Goal: Information Seeking & Learning: Understand process/instructions

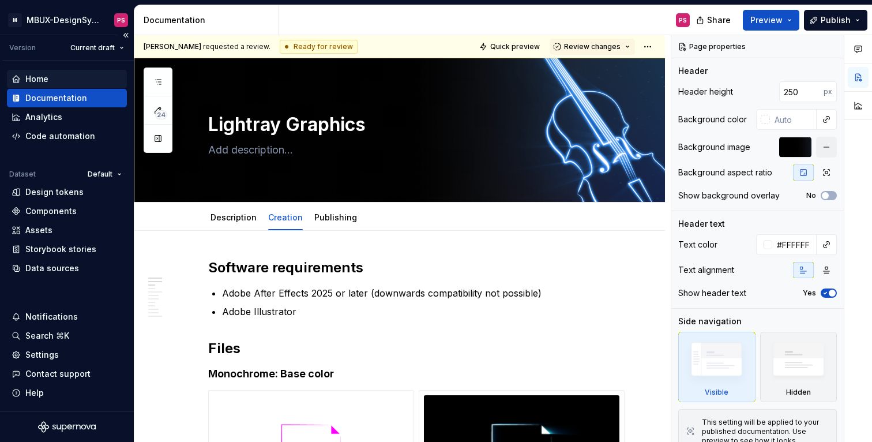
click at [78, 81] on div "Home" at bounding box center [67, 79] width 111 height 12
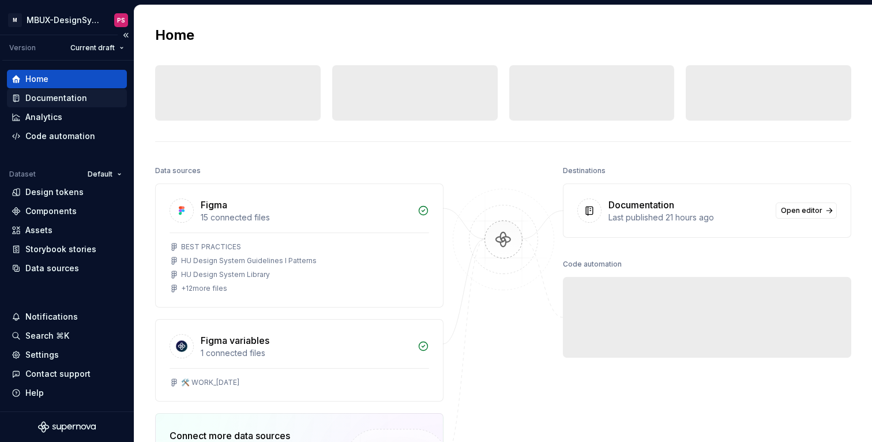
click at [72, 97] on div "Documentation" at bounding box center [56, 98] width 62 height 12
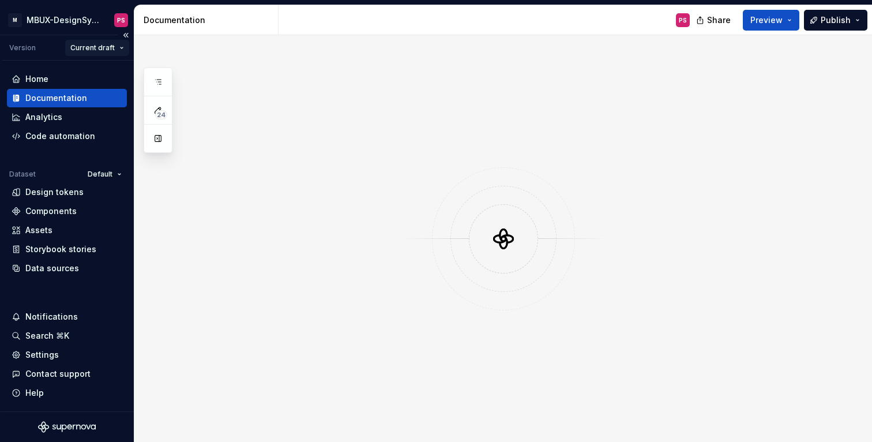
click at [97, 50] on html "× M MBUX-DesignSystem PS Version Current draft Home Documentation Analytics Cod…" at bounding box center [436, 221] width 872 height 442
click at [106, 71] on div "Current draft" at bounding box center [125, 71] width 75 height 12
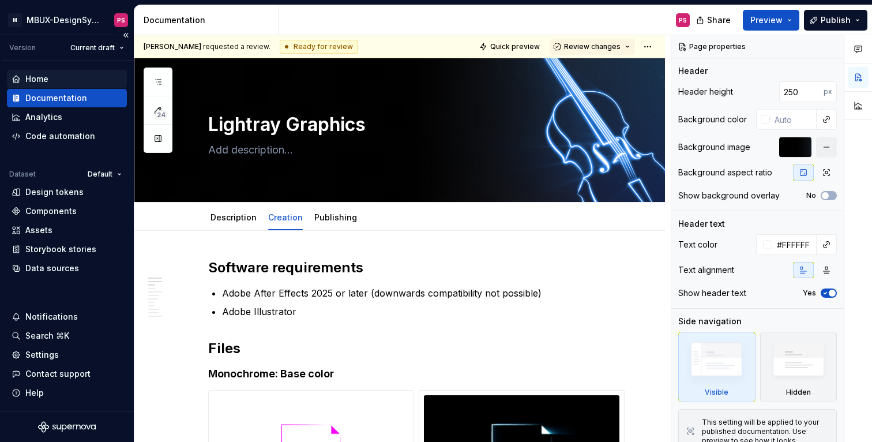
click at [83, 78] on div "Home" at bounding box center [67, 79] width 111 height 12
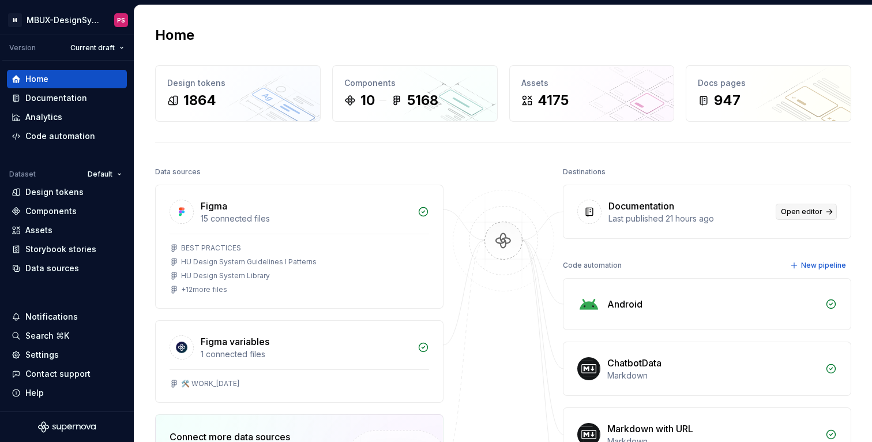
click at [796, 219] on link "Open editor" at bounding box center [805, 212] width 61 height 16
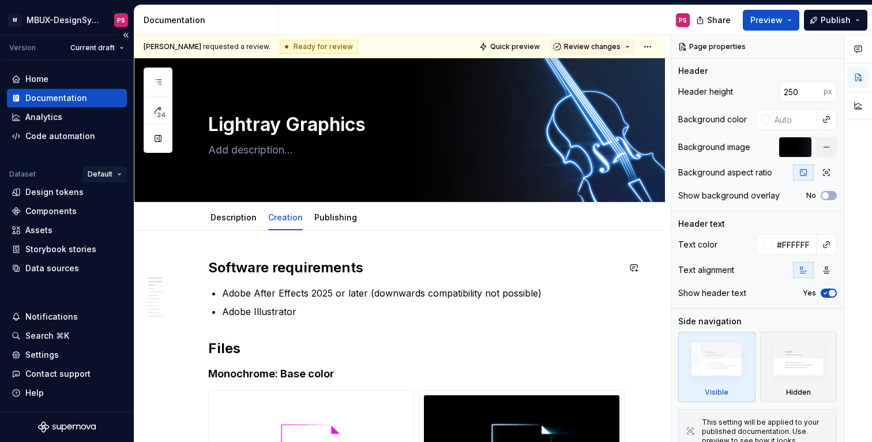
type textarea "*"
click at [69, 72] on div "Home" at bounding box center [67, 79] width 120 height 18
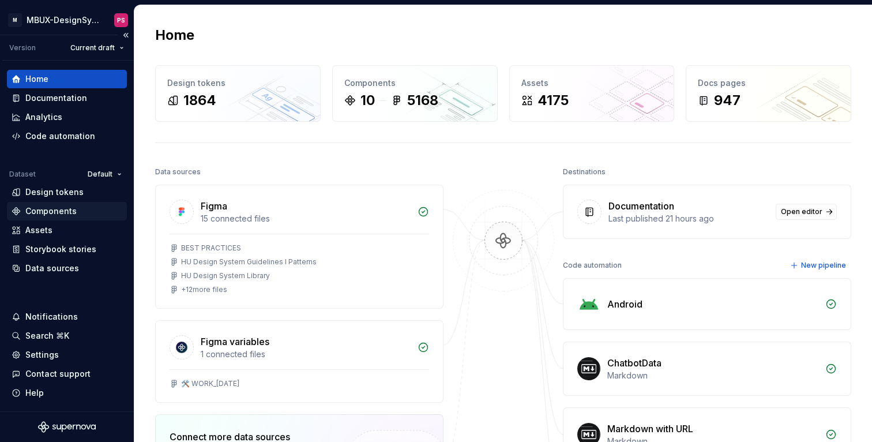
click at [66, 209] on div "Components" at bounding box center [50, 211] width 51 height 12
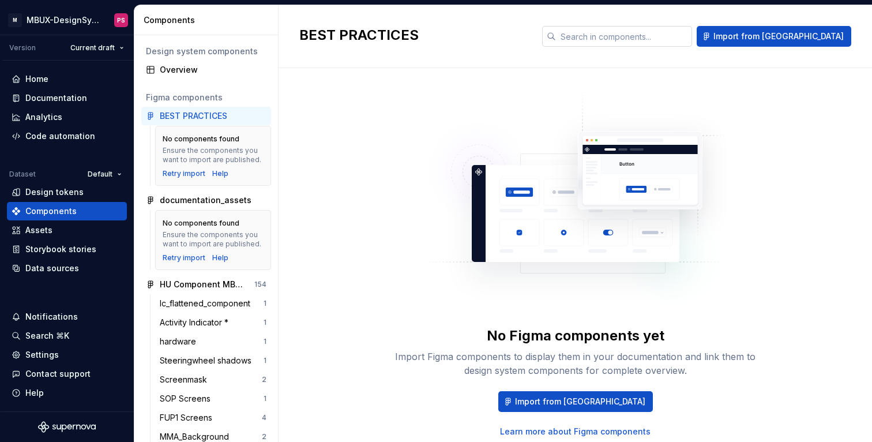
click at [652, 35] on input "text" at bounding box center [624, 36] width 136 height 21
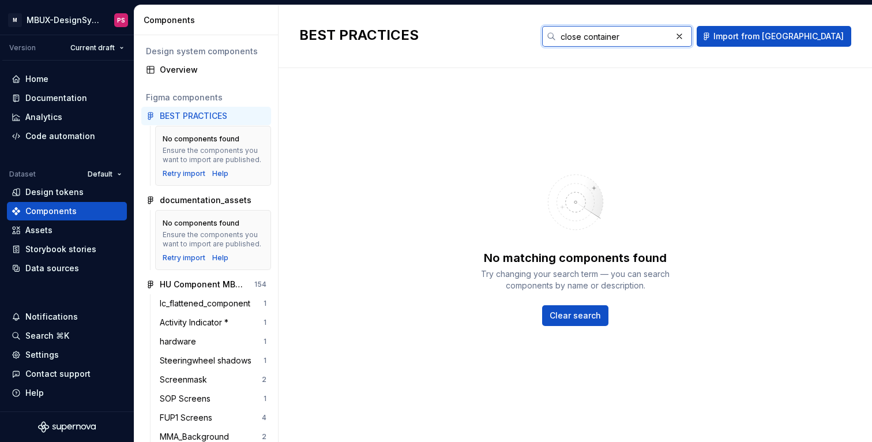
type input "close container"
click at [687, 32] on button "button" at bounding box center [679, 36] width 16 height 16
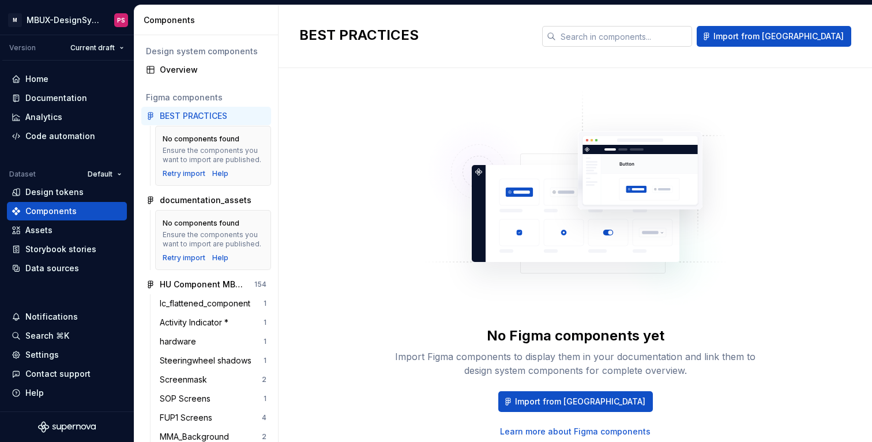
click at [498, 117] on img at bounding box center [575, 204] width 303 height 231
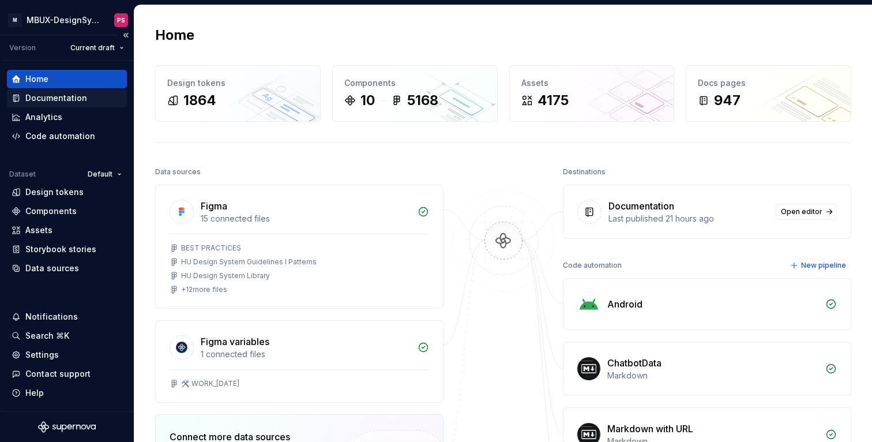
click at [81, 93] on div "Documentation" at bounding box center [56, 98] width 62 height 12
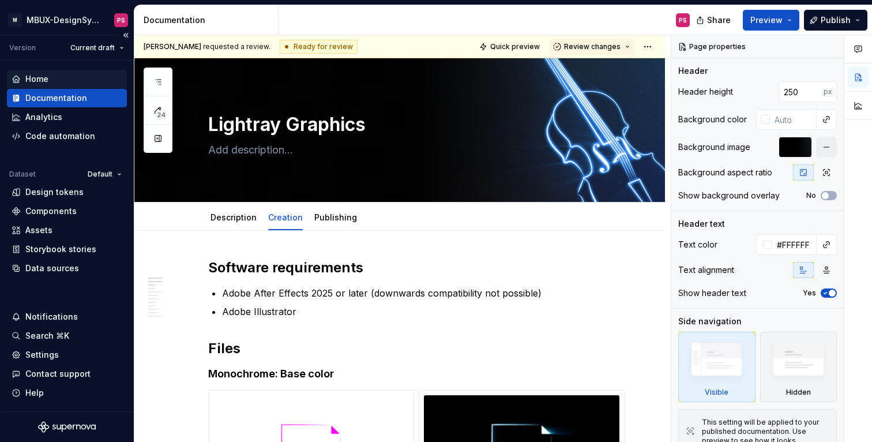
click at [60, 85] on div "Home" at bounding box center [67, 79] width 120 height 18
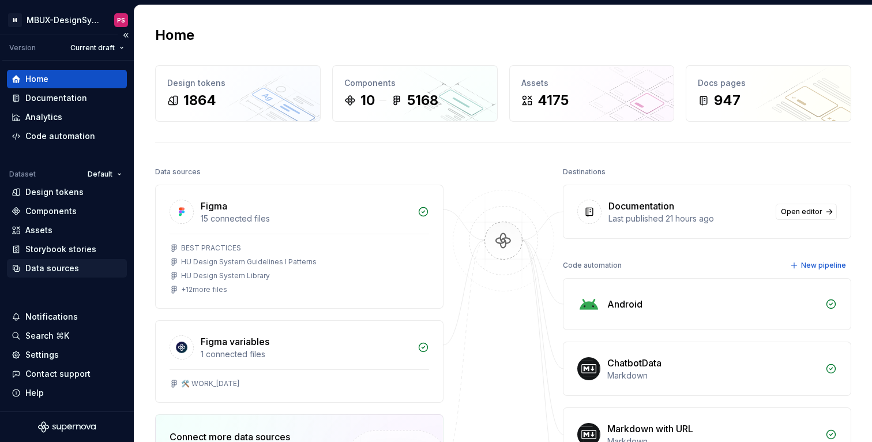
click at [61, 273] on div "Data sources" at bounding box center [52, 268] width 54 height 12
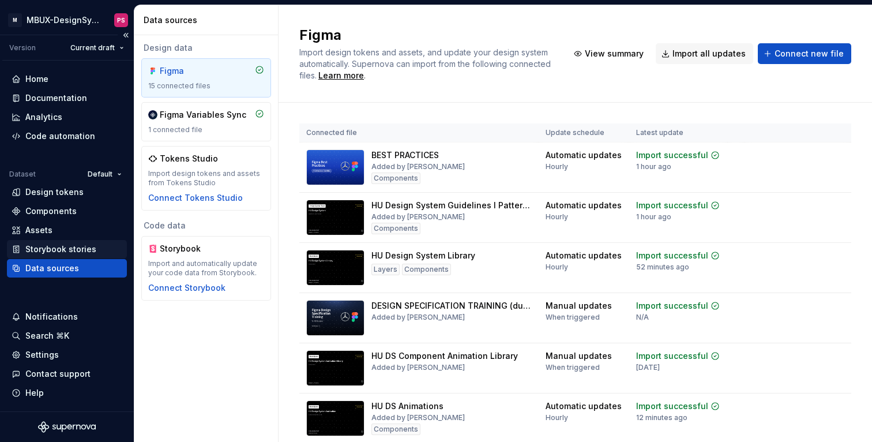
click at [61, 249] on div "Storybook stories" at bounding box center [60, 249] width 71 height 12
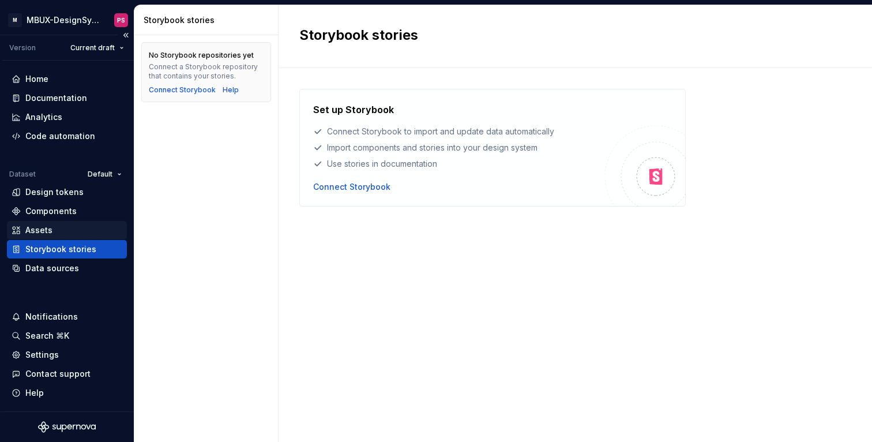
click at [59, 233] on div "Assets" at bounding box center [67, 230] width 111 height 12
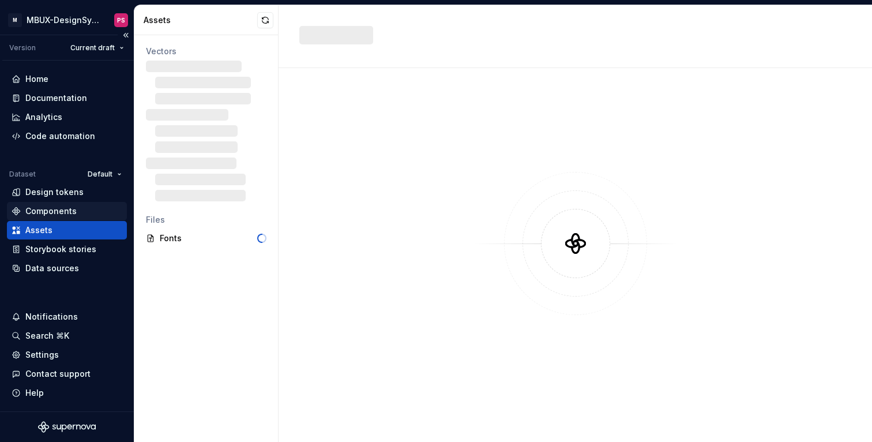
click at [59, 214] on div "Components" at bounding box center [50, 211] width 51 height 12
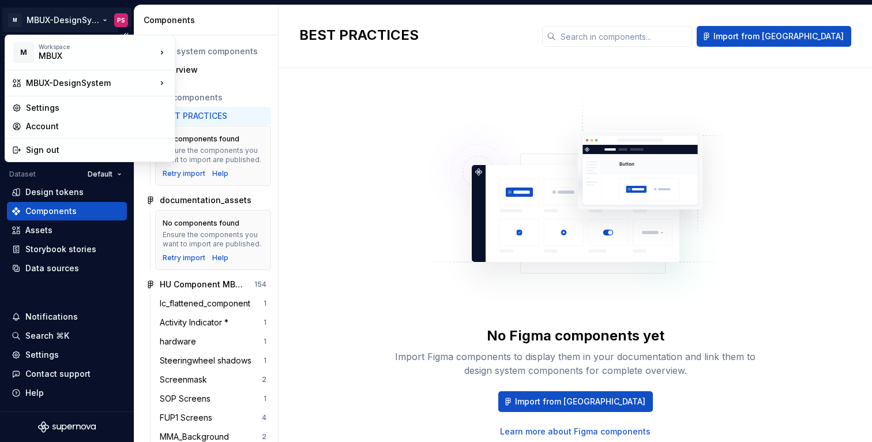
click at [59, 21] on html "× M MBUX-DesignSystem PS Version Current draft Home Documentation Analytics Cod…" at bounding box center [436, 221] width 872 height 442
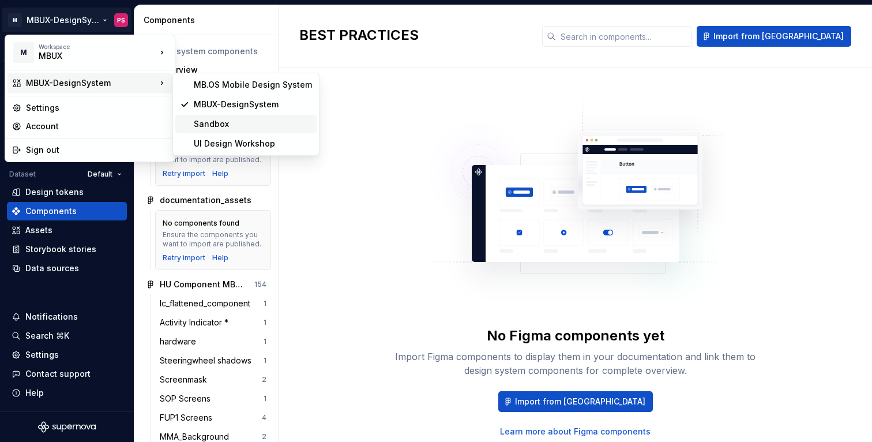
click at [238, 121] on div "Sandbox" at bounding box center [253, 124] width 118 height 12
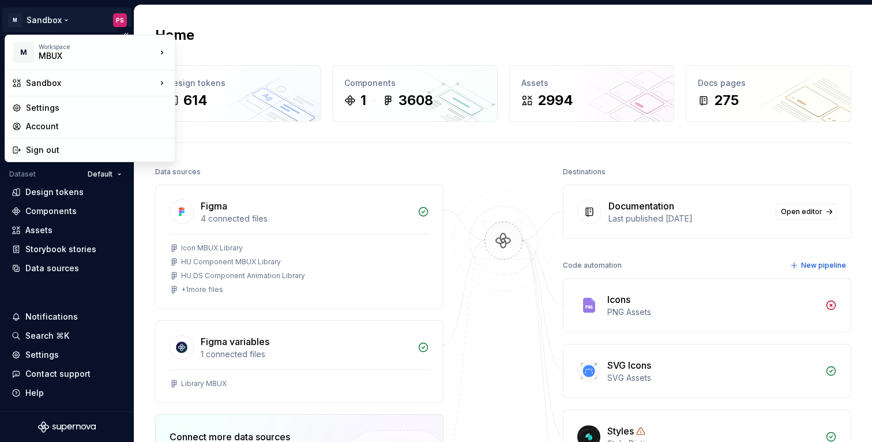
click at [63, 15] on html "× M Sandbox PS Version Current draft Home Documentation Analytics Code automati…" at bounding box center [436, 221] width 872 height 442
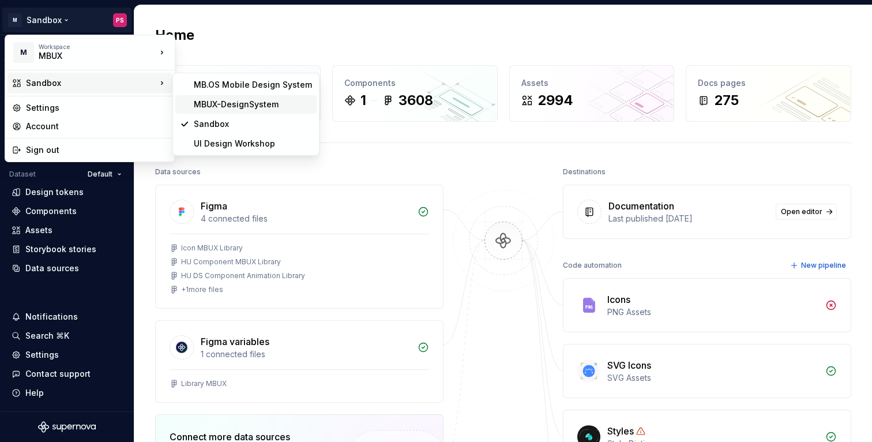
click at [199, 104] on div "MBUX-DesignSystem" at bounding box center [253, 105] width 118 height 12
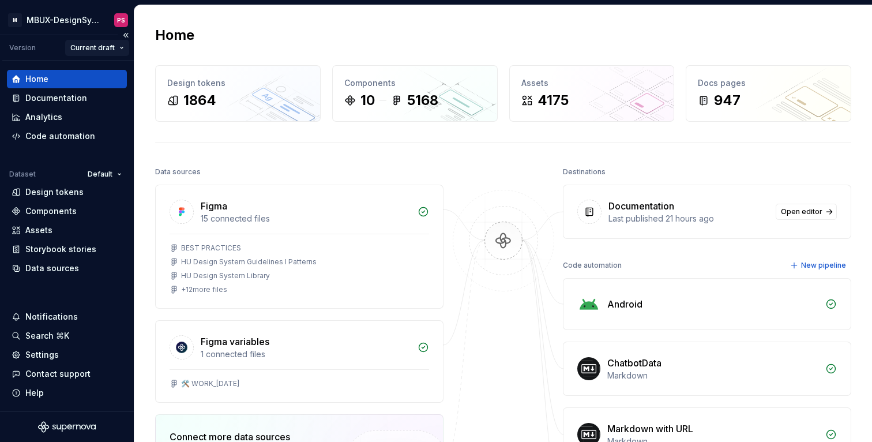
click at [101, 44] on html "× M MBUX-DesignSystem PS Version Current draft Home Documentation Analytics Cod…" at bounding box center [436, 221] width 872 height 442
click at [81, 16] on html "× M MBUX-DesignSystem PS Version Current draft Home Documentation Analytics Cod…" at bounding box center [436, 221] width 872 height 442
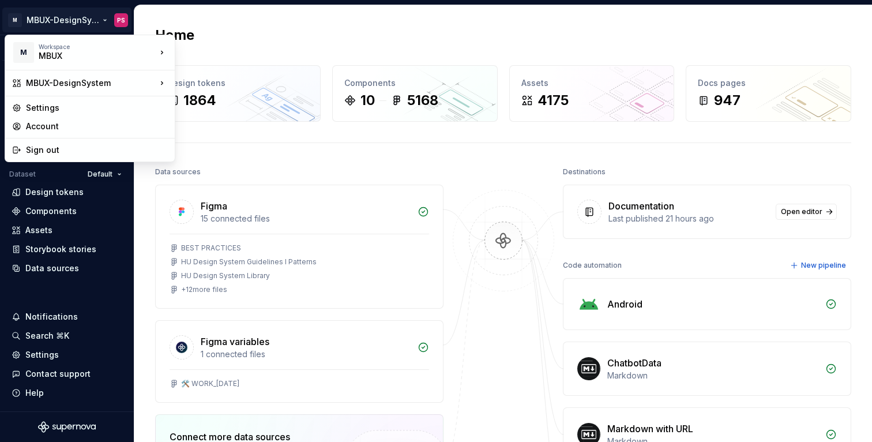
click at [81, 16] on html "× M MBUX-DesignSystem PS Version Current draft Home Documentation Analytics Cod…" at bounding box center [436, 221] width 872 height 442
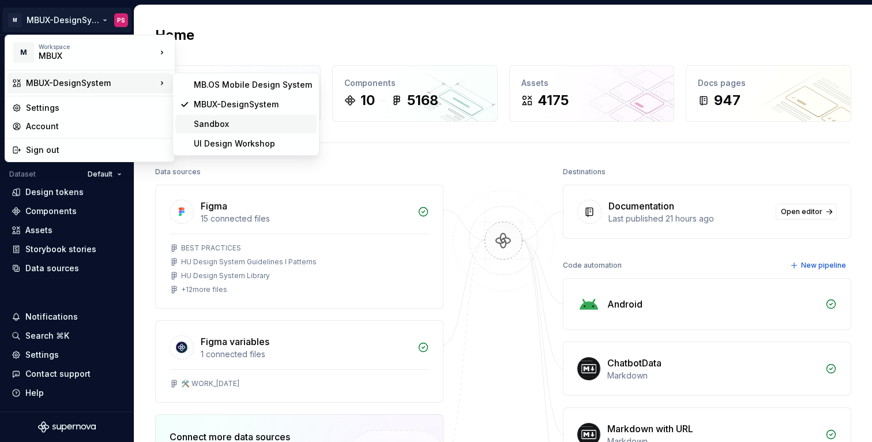
click at [212, 122] on div "Sandbox" at bounding box center [253, 124] width 118 height 12
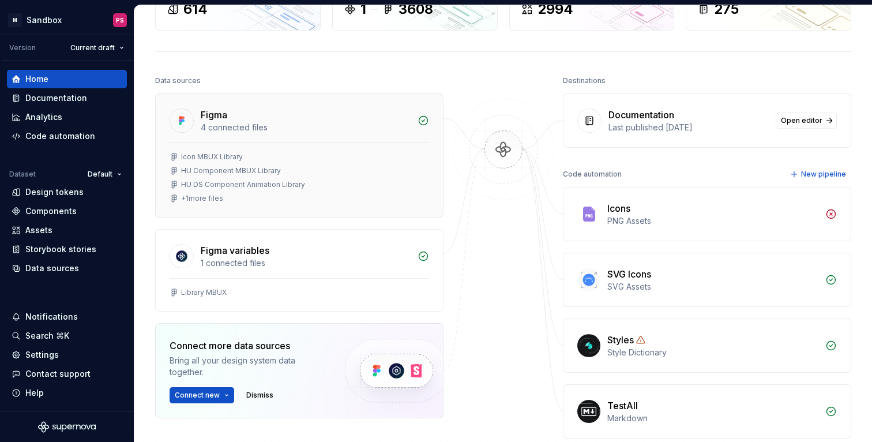
scroll to position [94, 0]
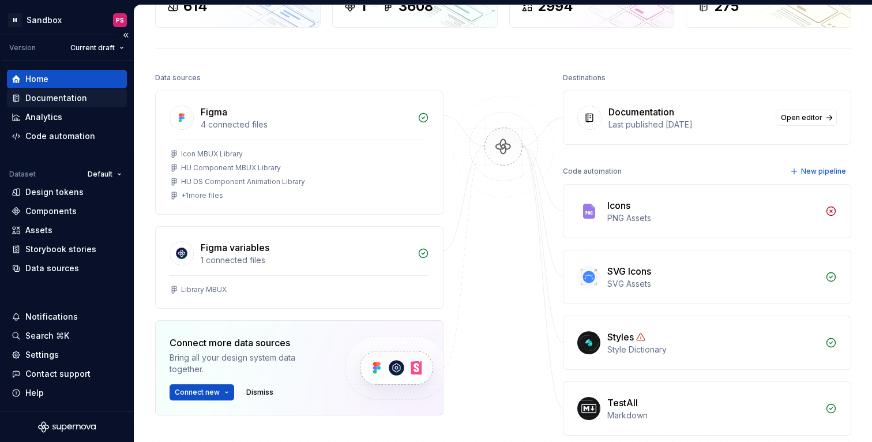
click at [29, 95] on div "Documentation" at bounding box center [56, 98] width 62 height 12
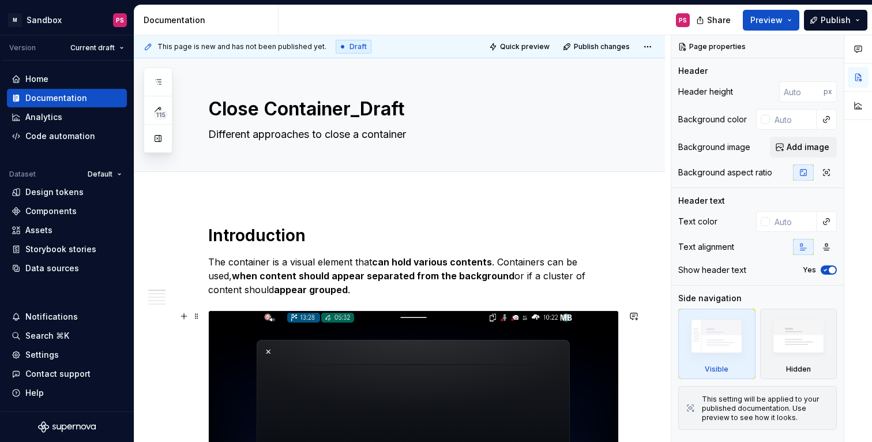
type textarea "*"
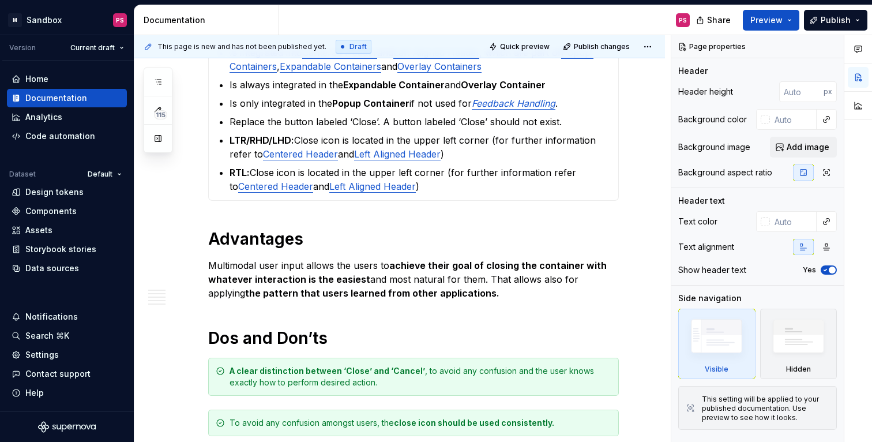
scroll to position [1618, 0]
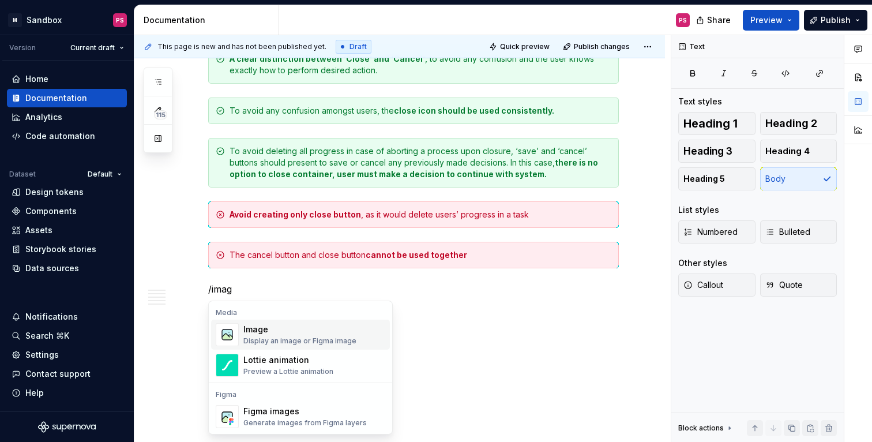
click at [274, 339] on div "Display an image or Figma image" at bounding box center [299, 340] width 113 height 9
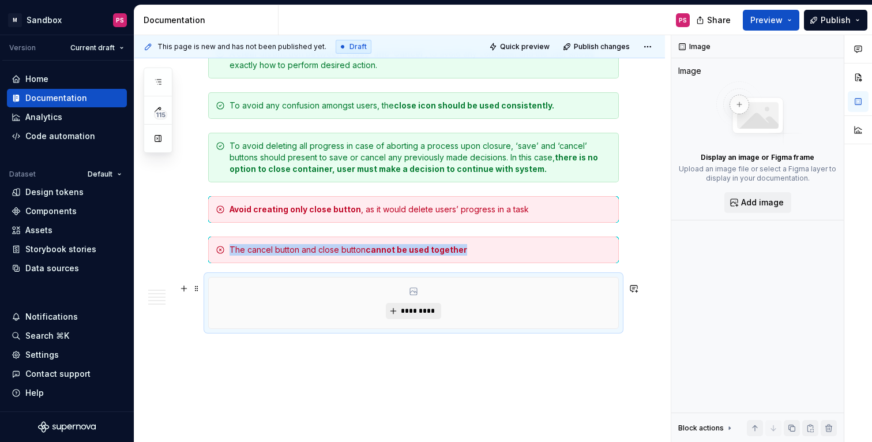
click at [406, 315] on span "*********" at bounding box center [417, 310] width 35 height 9
click at [409, 312] on span "*********" at bounding box center [417, 310] width 35 height 9
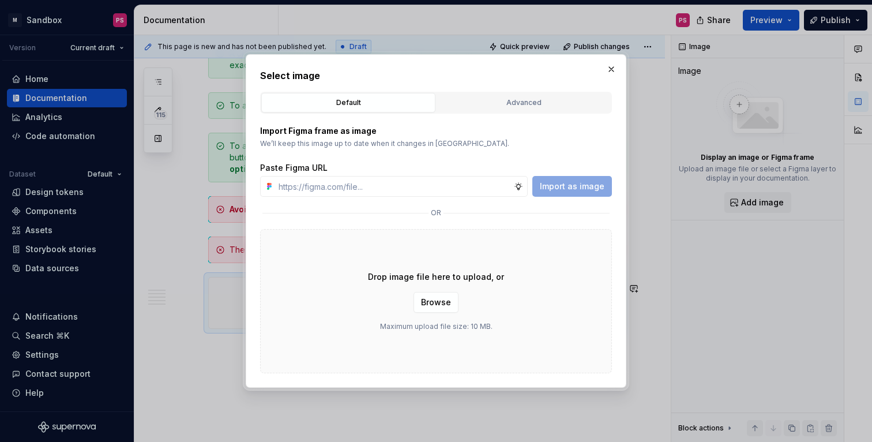
type textarea "*"
click at [533, 108] on div "Advanced" at bounding box center [523, 103] width 166 height 12
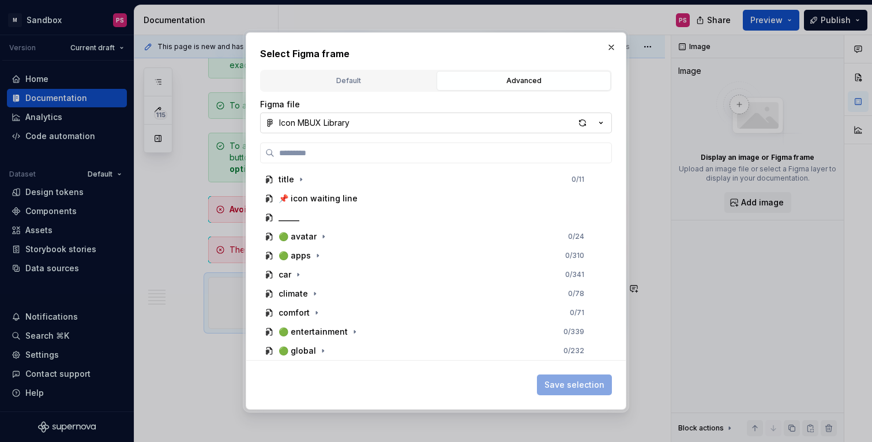
click at [385, 123] on button "Icon MBUX Library" at bounding box center [436, 122] width 352 height 21
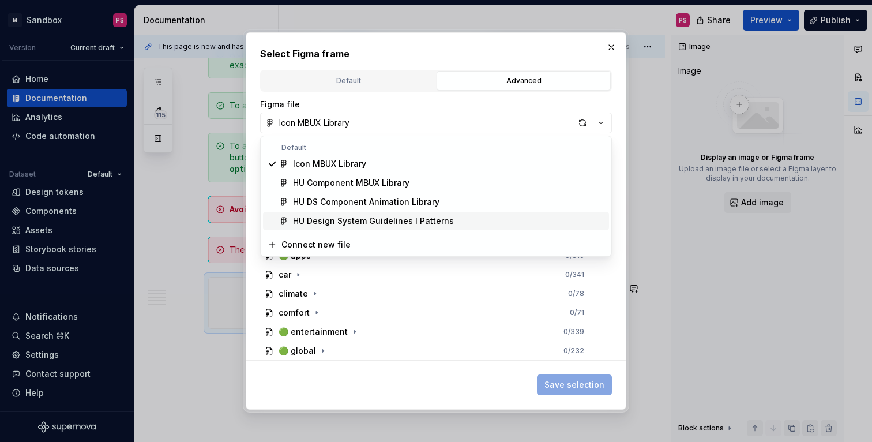
click at [387, 219] on div "HU Design System Guidelines l Patterns" at bounding box center [373, 221] width 161 height 12
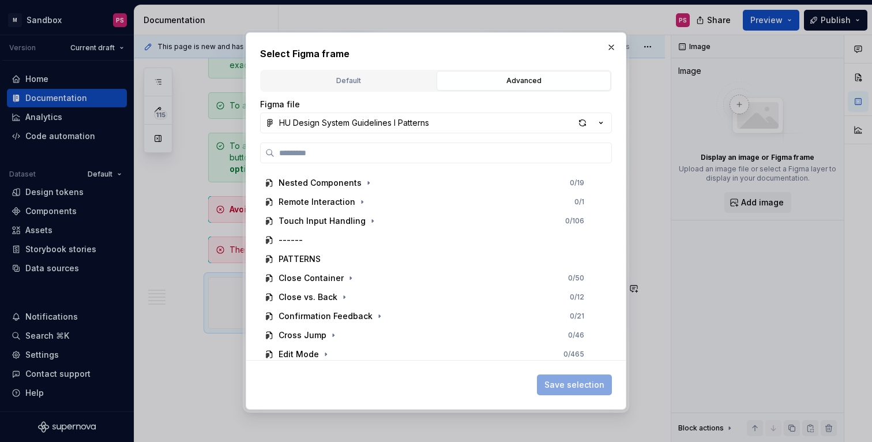
scroll to position [217, 0]
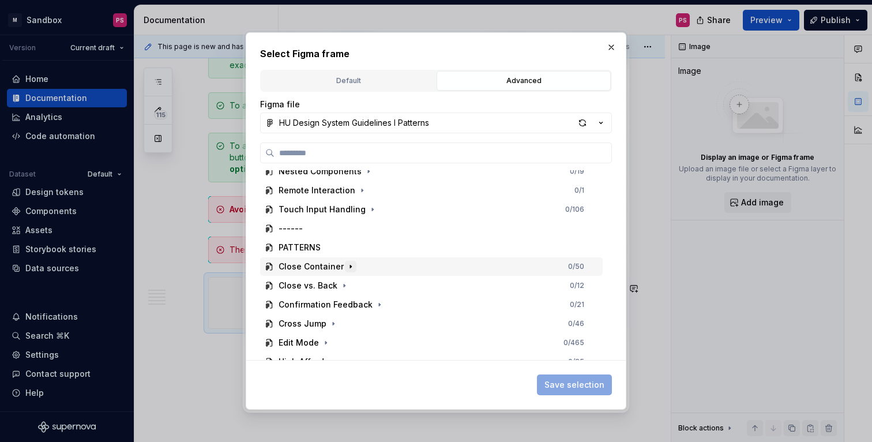
click at [346, 268] on icon "button" at bounding box center [350, 266] width 9 height 9
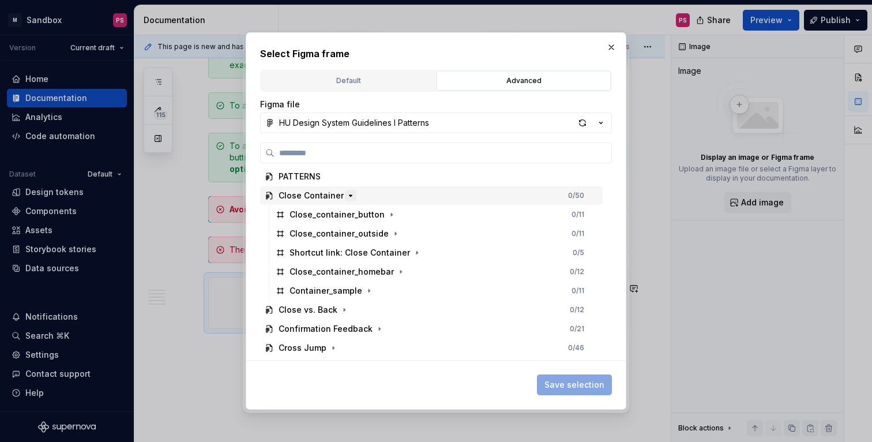
scroll to position [296, 0]
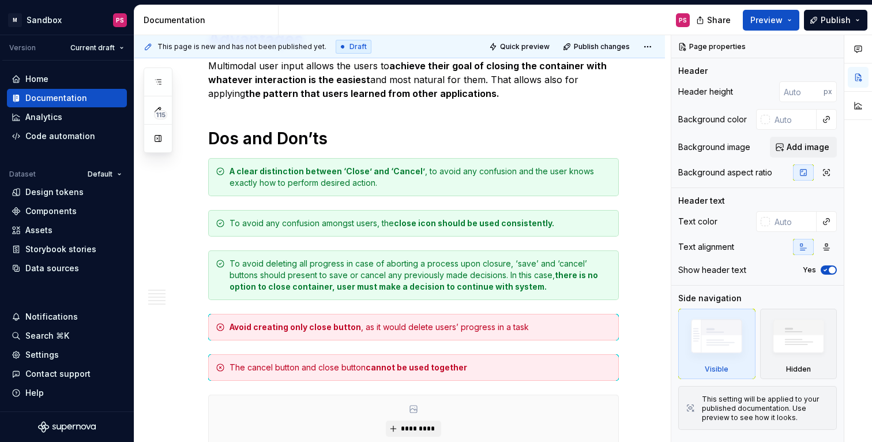
scroll to position [1656, 0]
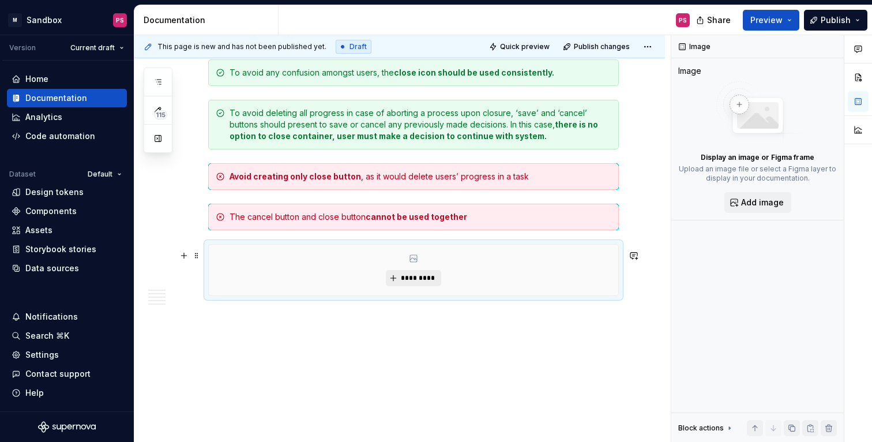
click at [419, 279] on span "*********" at bounding box center [417, 277] width 35 height 9
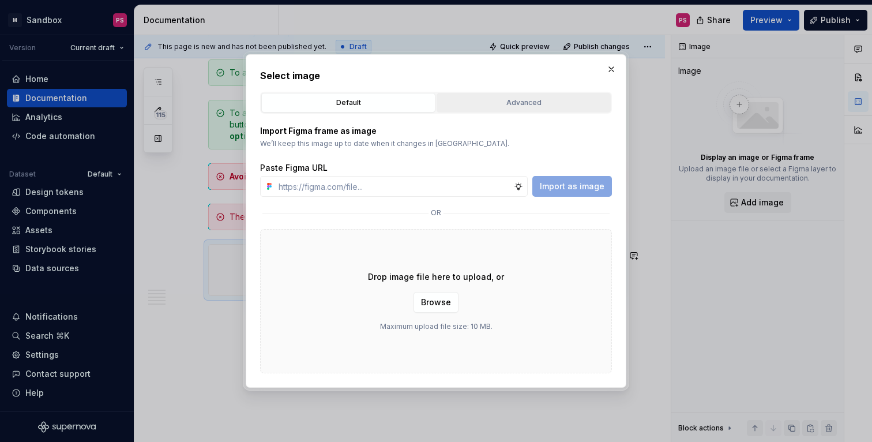
click at [509, 103] on div "Advanced" at bounding box center [523, 103] width 166 height 12
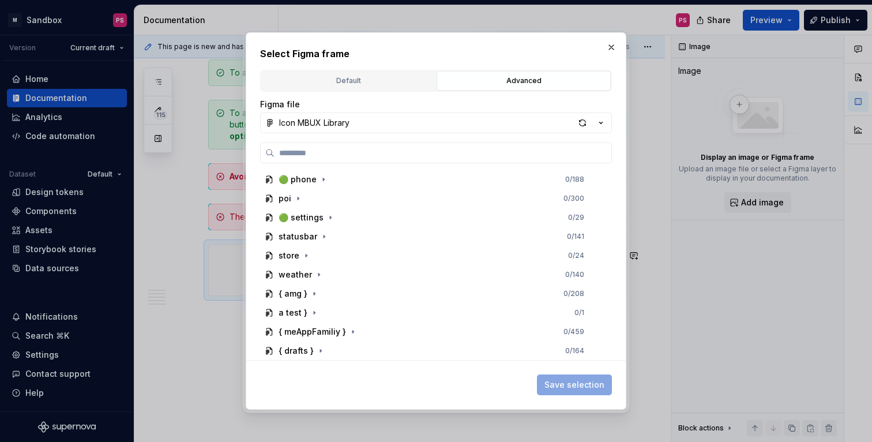
scroll to position [0, 0]
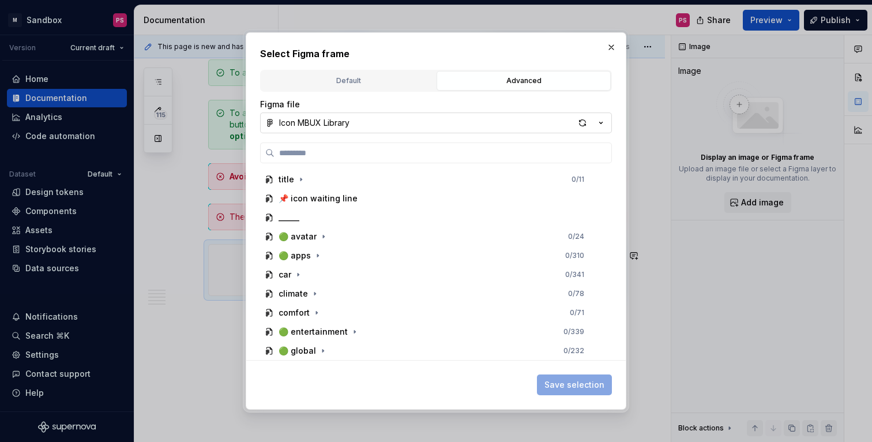
click at [503, 123] on button "Icon MBUX Library" at bounding box center [436, 122] width 352 height 21
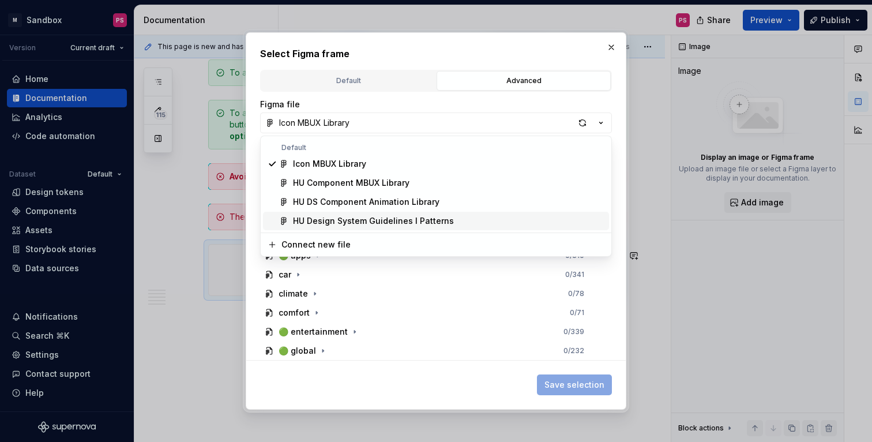
click at [444, 223] on div "HU Design System Guidelines l Patterns" at bounding box center [373, 221] width 161 height 12
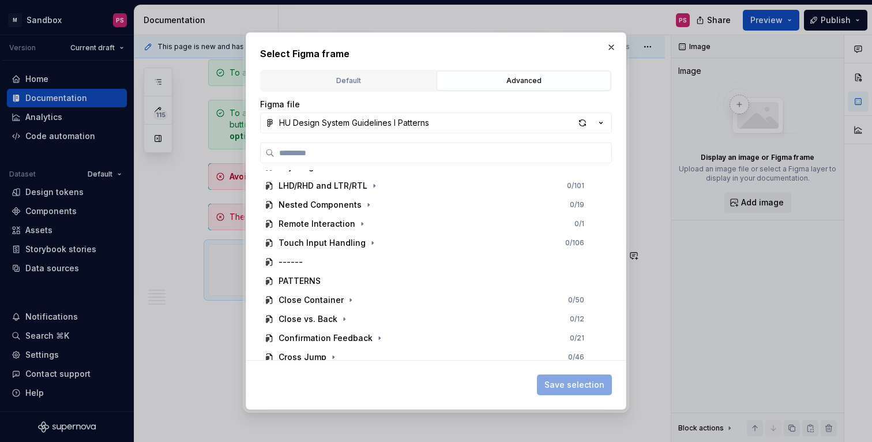
scroll to position [186, 0]
click at [348, 300] on icon "button" at bounding box center [350, 297] width 9 height 9
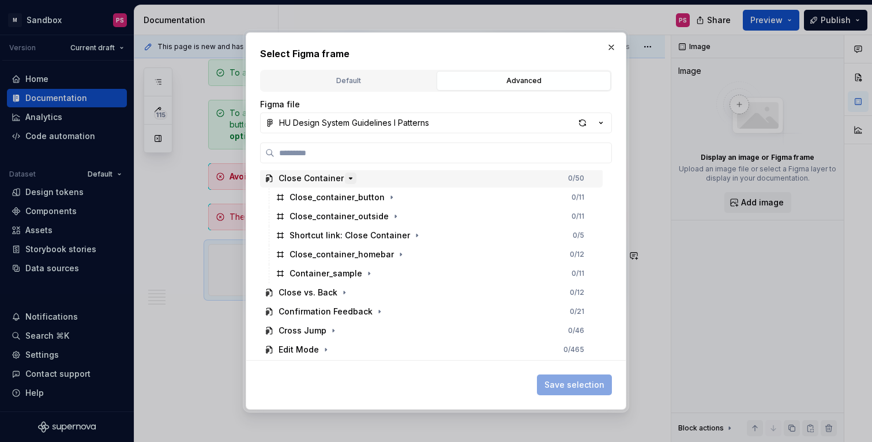
scroll to position [303, 0]
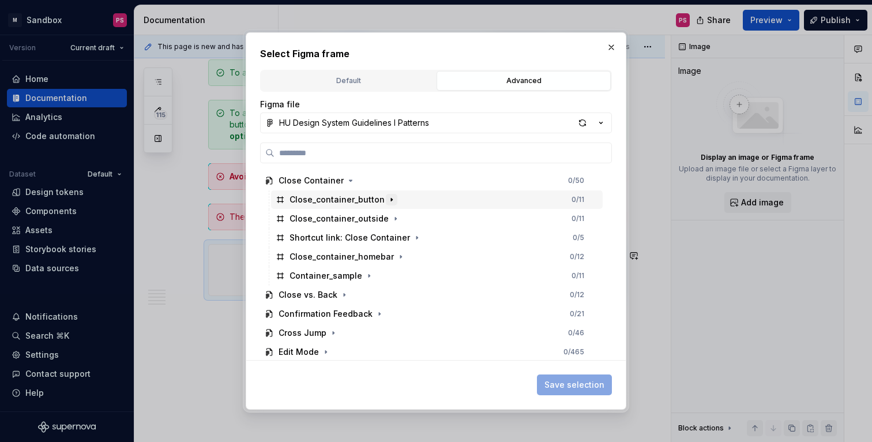
click at [388, 199] on icon "button" at bounding box center [391, 199] width 9 height 9
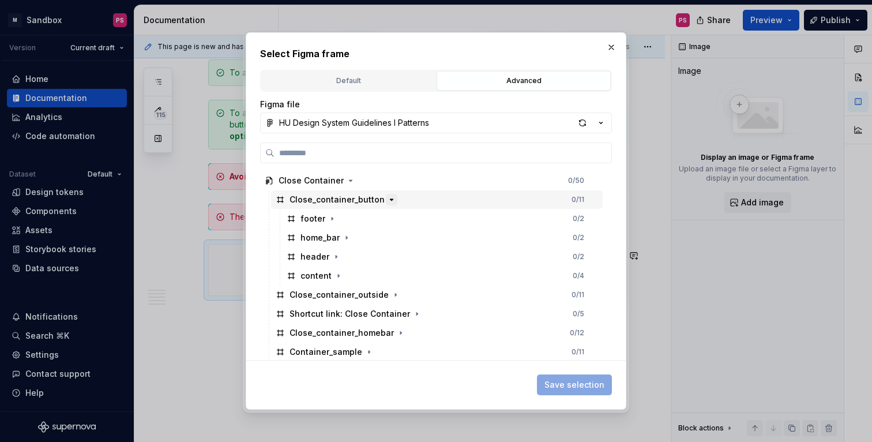
click at [390, 199] on icon "button" at bounding box center [391, 199] width 3 height 1
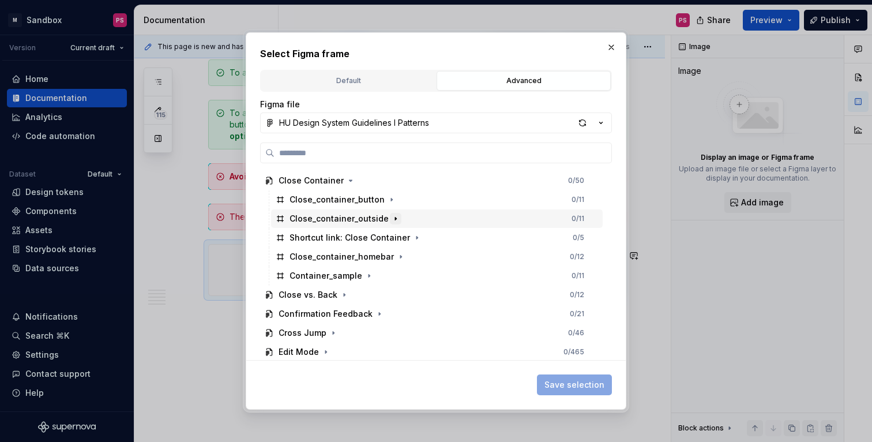
click at [392, 216] on icon "button" at bounding box center [395, 218] width 9 height 9
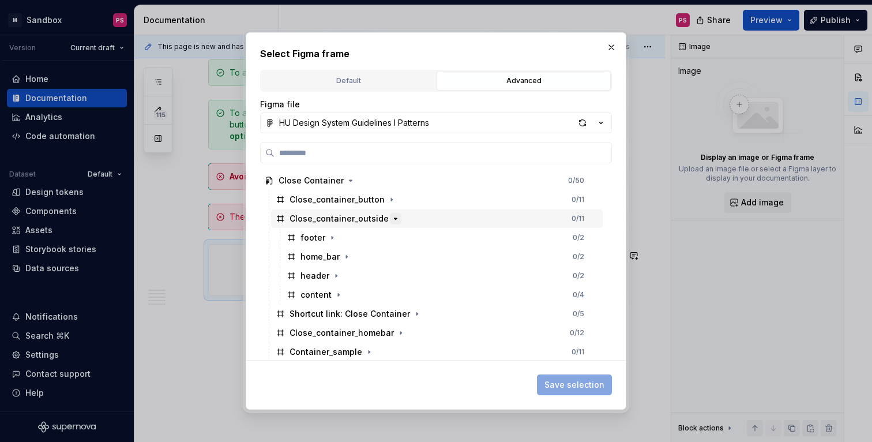
click at [392, 216] on icon "button" at bounding box center [395, 218] width 9 height 9
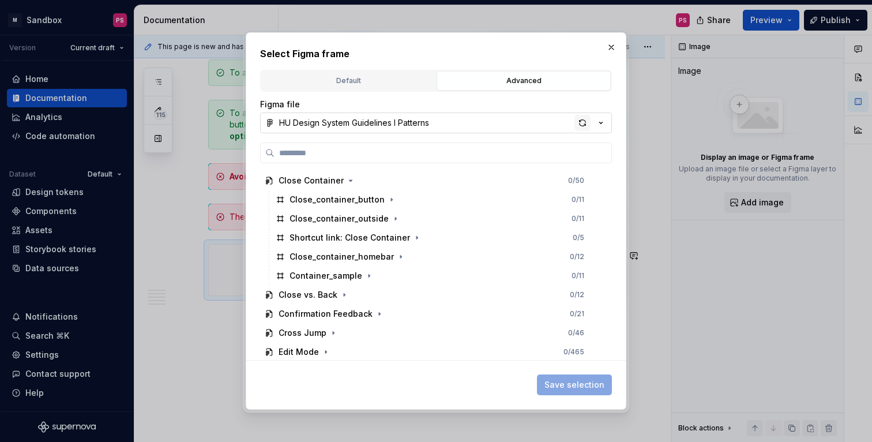
click at [581, 119] on div "button" at bounding box center [582, 123] width 16 height 16
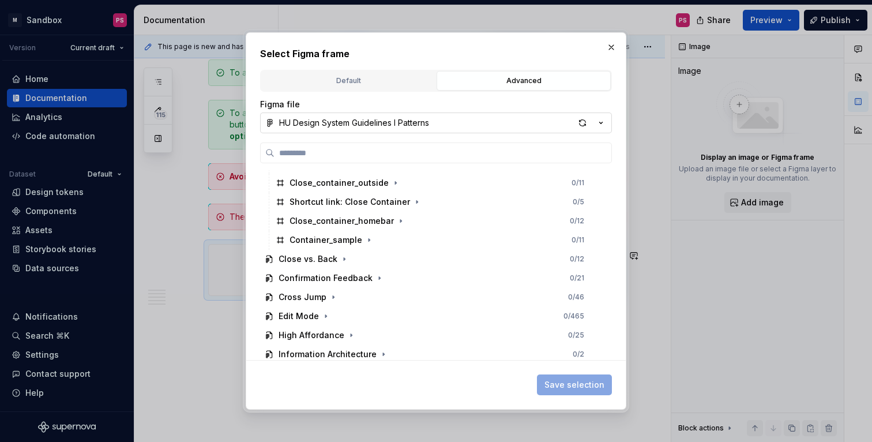
scroll to position [340, 0]
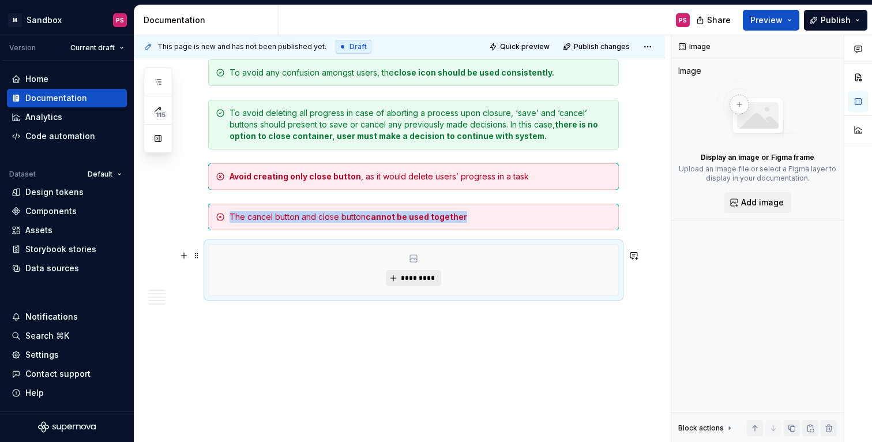
click at [398, 278] on button "*********" at bounding box center [413, 278] width 55 height 16
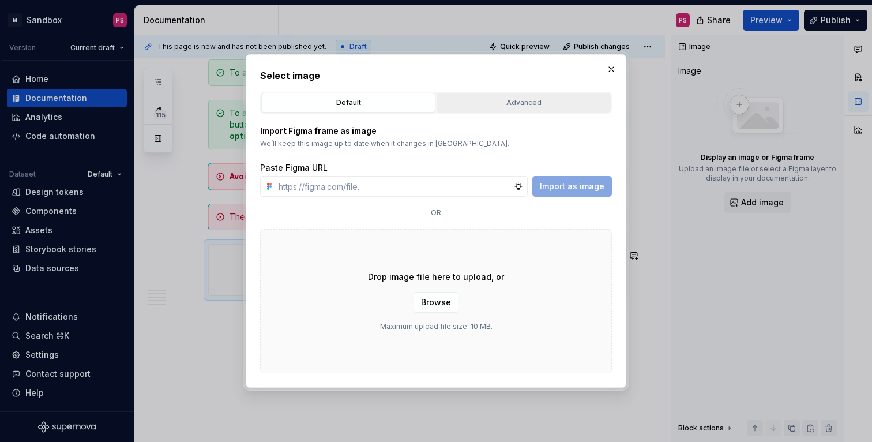
click at [495, 108] on div "Advanced" at bounding box center [523, 103] width 166 height 12
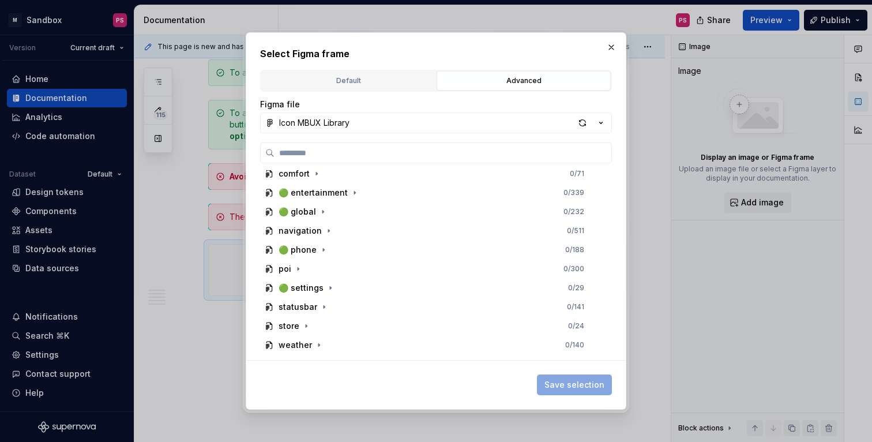
scroll to position [209, 0]
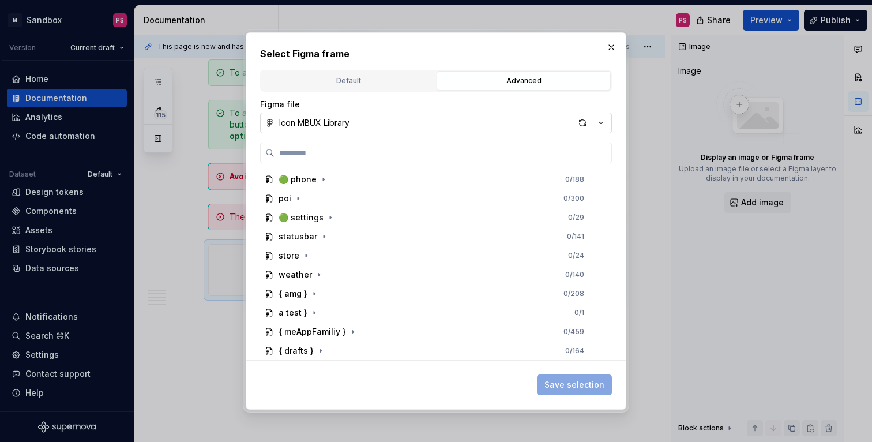
click at [537, 126] on button "Icon MBUX Library" at bounding box center [436, 122] width 352 height 21
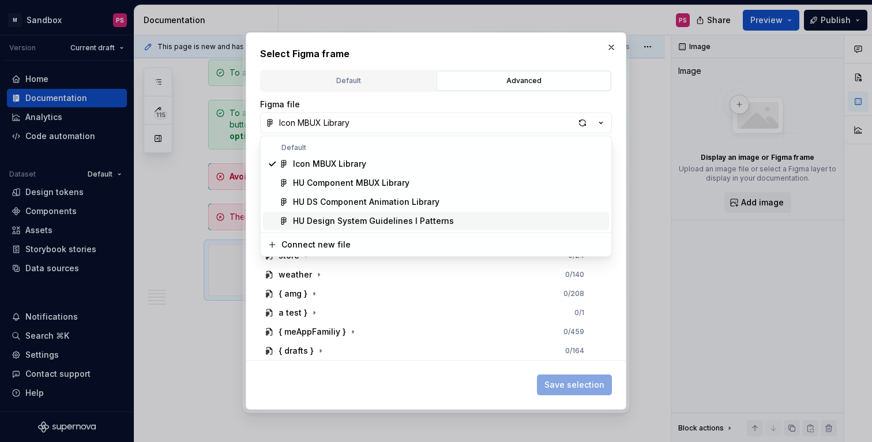
click at [490, 215] on div "HU Design System Guidelines l Patterns" at bounding box center [448, 221] width 311 height 12
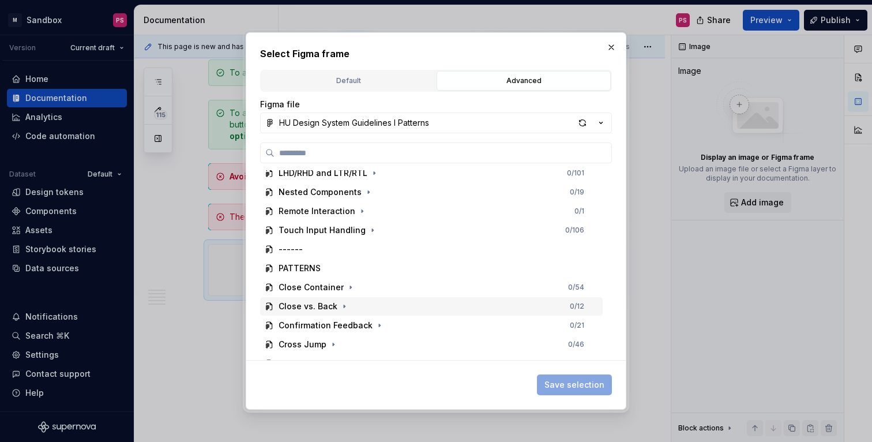
scroll to position [216, 0]
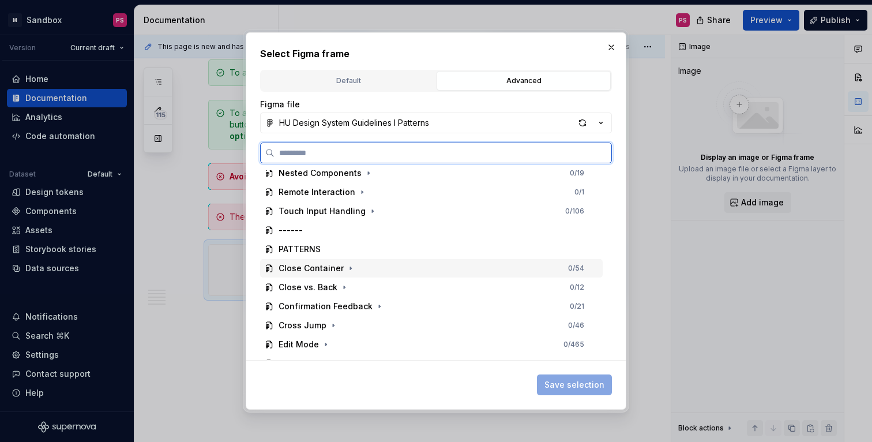
click at [440, 272] on div "Close Container 0 / 54" at bounding box center [431, 268] width 342 height 18
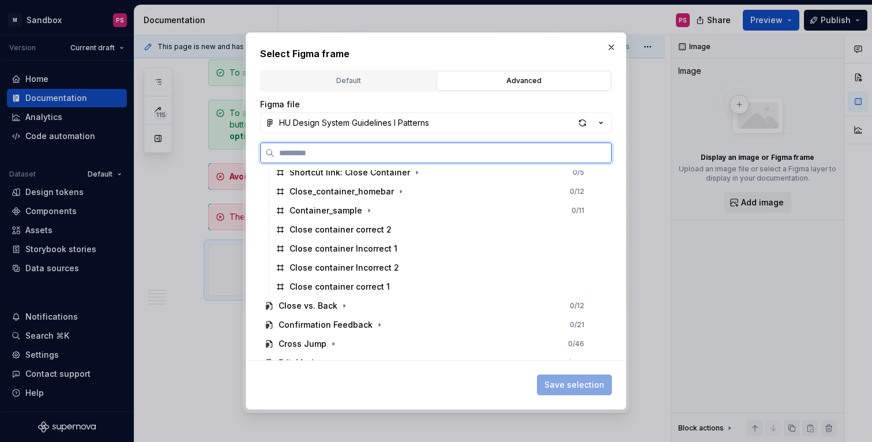
scroll to position [370, 0]
click at [383, 228] on div "Close container correct 2" at bounding box center [340, 229] width 102 height 12
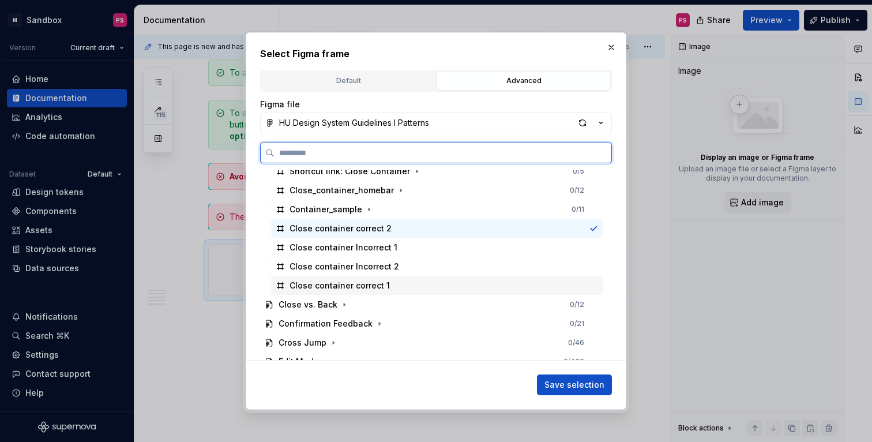
click at [381, 287] on div "Close container correct 1" at bounding box center [339, 286] width 100 height 12
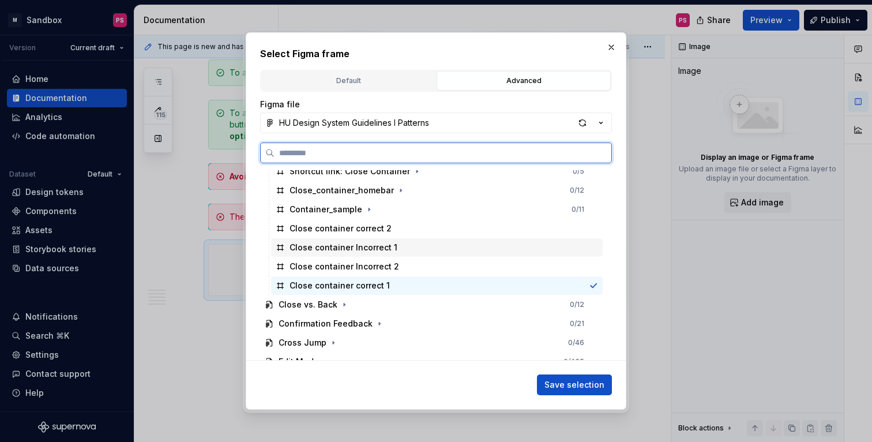
click at [386, 251] on div "Close container Incorrect 1" at bounding box center [343, 248] width 108 height 12
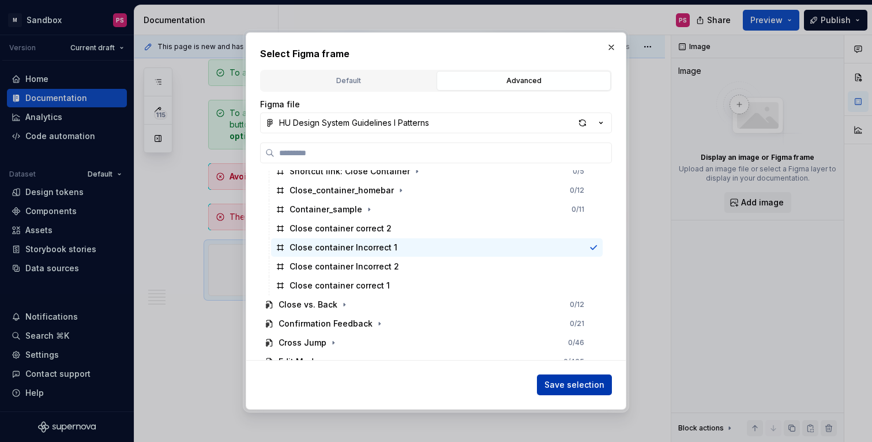
click at [573, 387] on span "Save selection" at bounding box center [574, 385] width 60 height 12
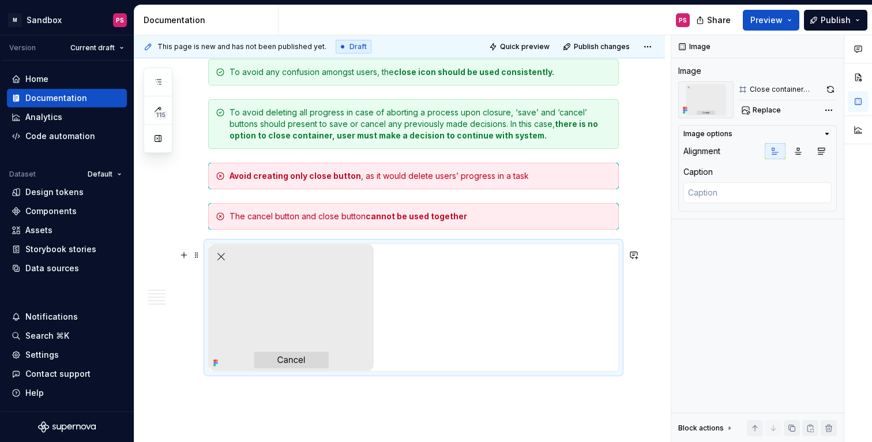
click at [503, 353] on div at bounding box center [413, 307] width 409 height 127
click at [646, 289] on div "This page is new and has not been published yet. Draft Quick preview Publish ch…" at bounding box center [402, 238] width 536 height 407
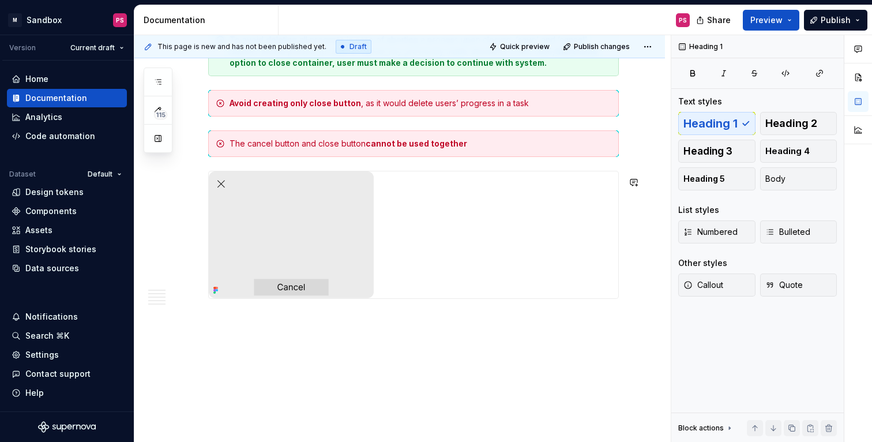
scroll to position [1725, 0]
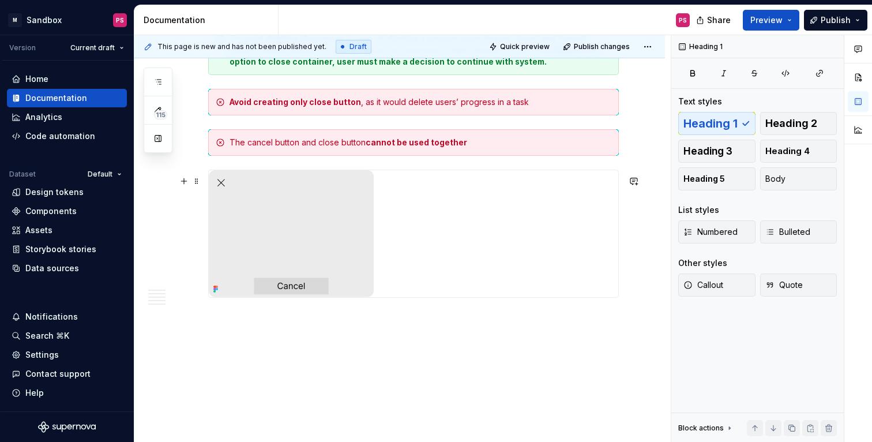
click at [365, 260] on img at bounding box center [291, 233] width 165 height 127
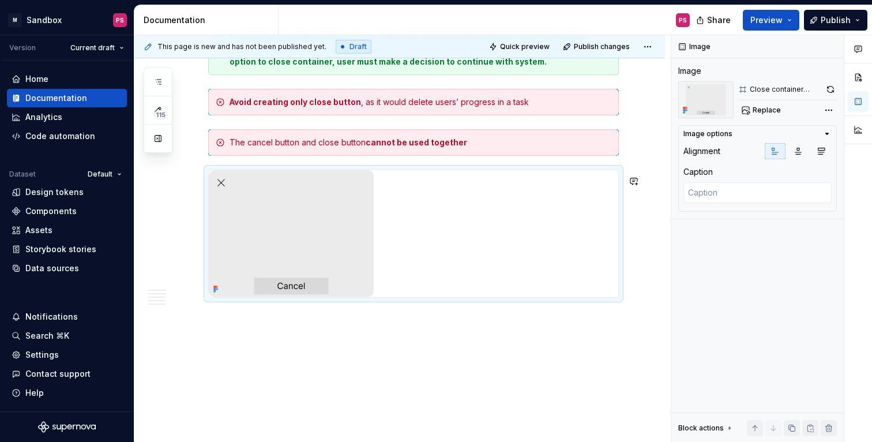
click at [413, 232] on div at bounding box center [413, 233] width 409 height 127
click at [466, 219] on div at bounding box center [413, 233] width 409 height 127
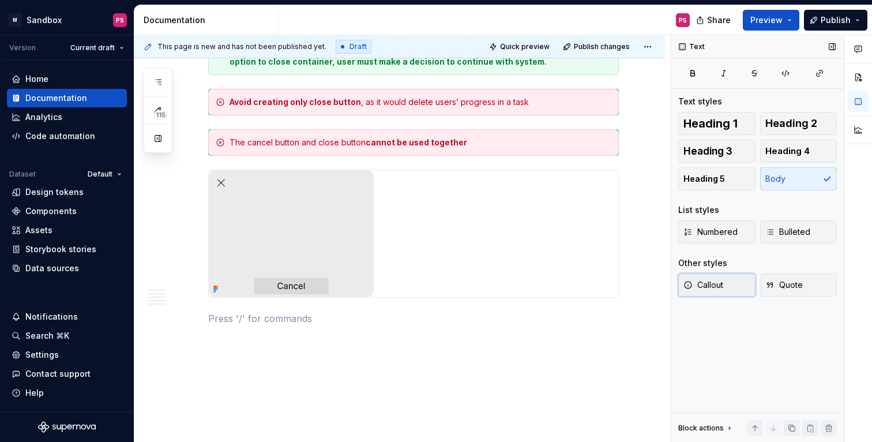
click at [730, 281] on button "Callout" at bounding box center [716, 284] width 77 height 23
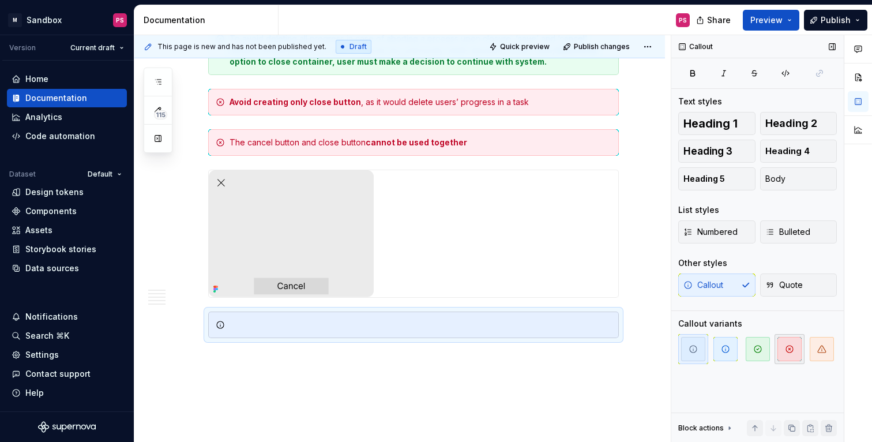
click at [784, 352] on span "button" at bounding box center [789, 349] width 24 height 24
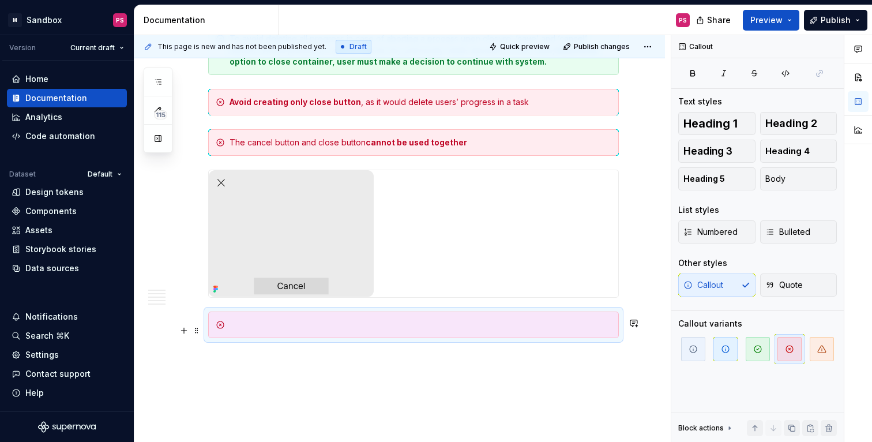
click at [479, 330] on div at bounding box center [420, 325] width 382 height 12
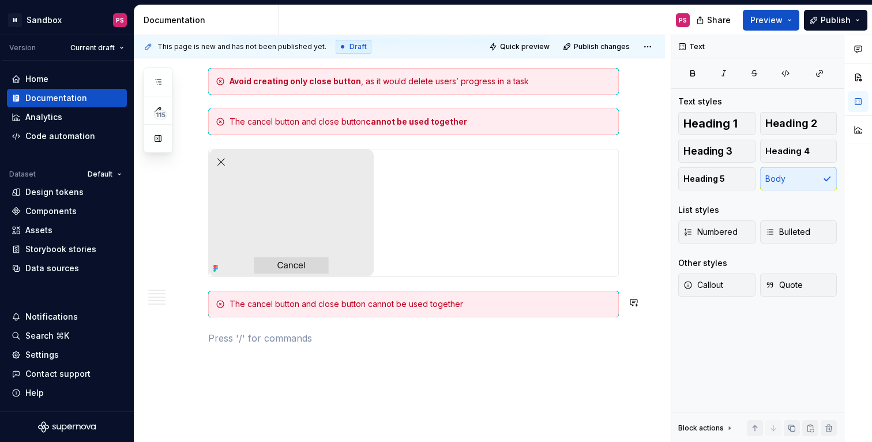
scroll to position [1746, 0]
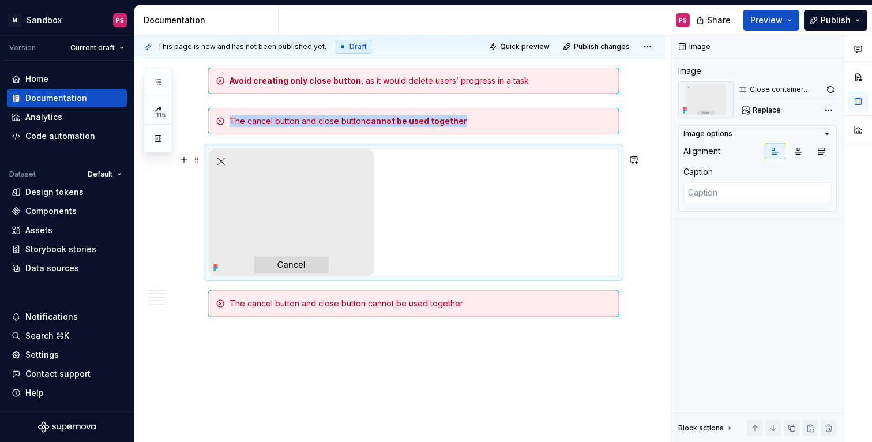
click at [323, 183] on img at bounding box center [291, 212] width 165 height 127
click at [795, 155] on icon "button" at bounding box center [797, 150] width 9 height 9
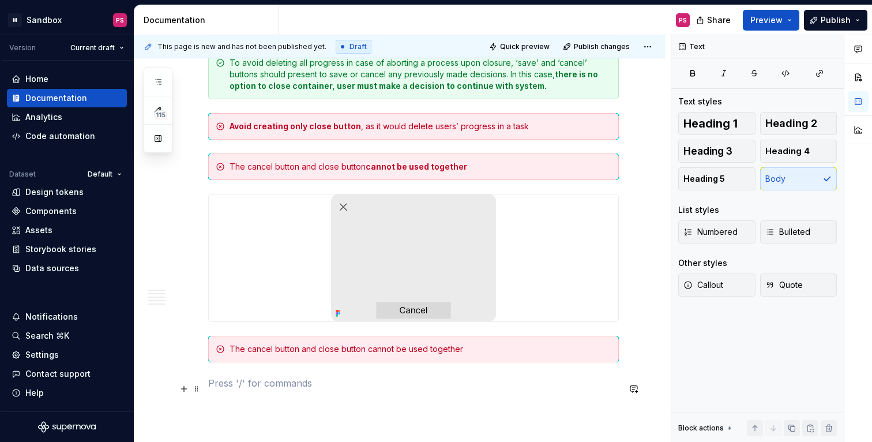
scroll to position [1694, 0]
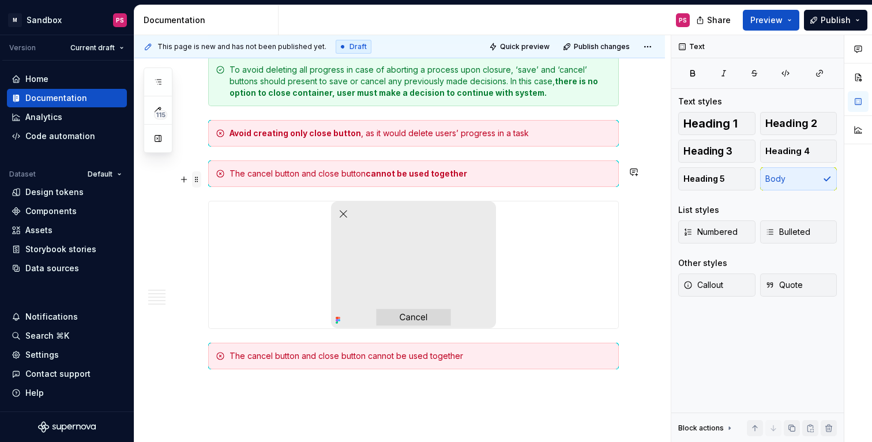
click at [198, 179] on span at bounding box center [196, 179] width 9 height 16
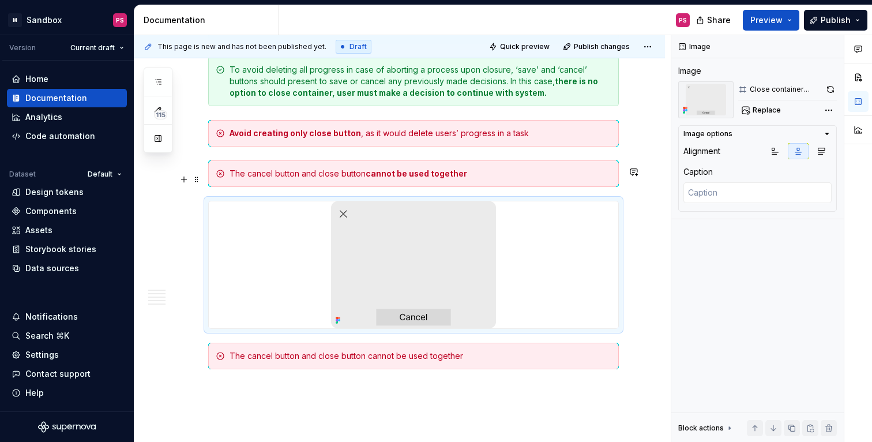
click at [573, 287] on div at bounding box center [413, 264] width 409 height 127
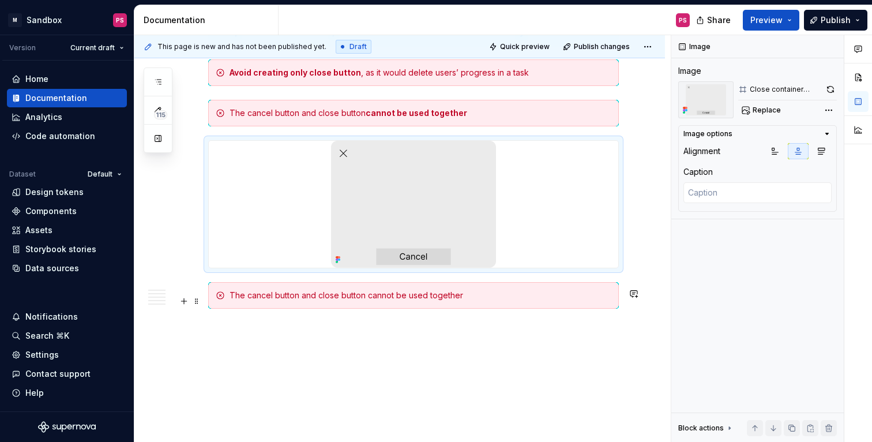
scroll to position [1800, 0]
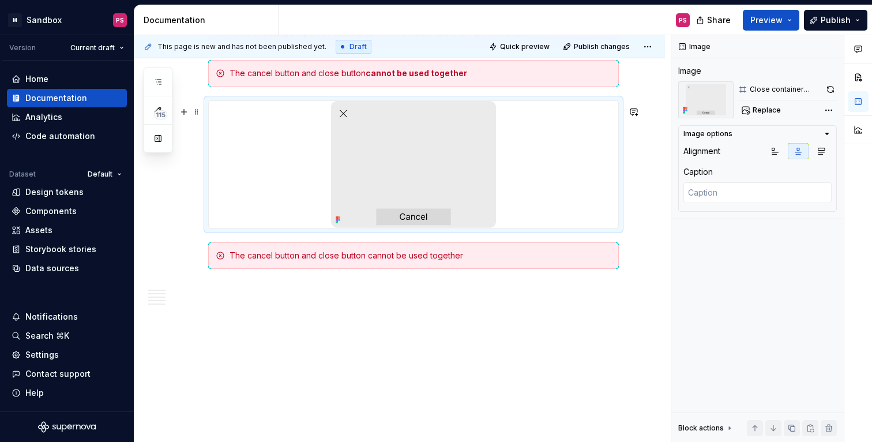
click at [422, 174] on img at bounding box center [413, 164] width 165 height 127
click at [825, 134] on icon "button" at bounding box center [826, 133] width 9 height 9
click at [711, 191] on textarea at bounding box center [757, 192] width 148 height 21
paste textarea "The cancel button and close button cannot be used together"
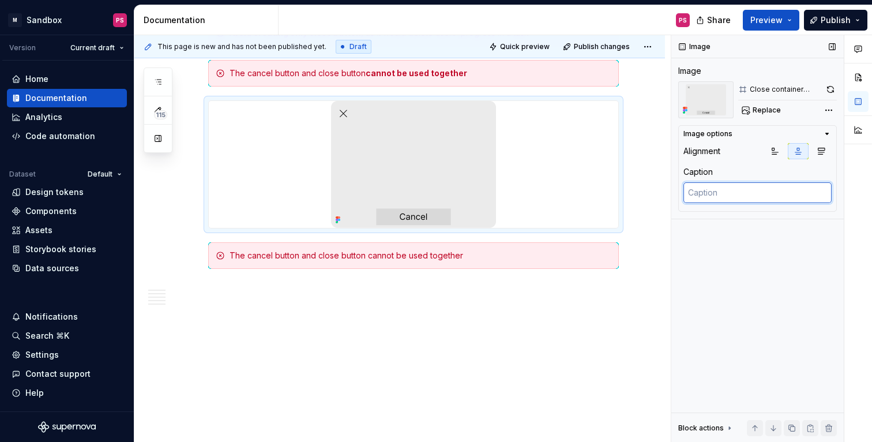
type textarea "*"
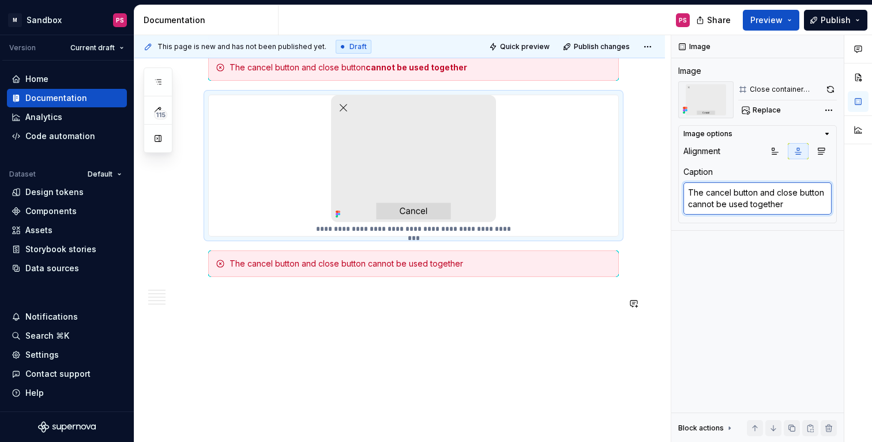
type textarea "The cancel button and close button cannot be used together"
click at [526, 44] on span "Quick preview" at bounding box center [525, 46] width 50 height 9
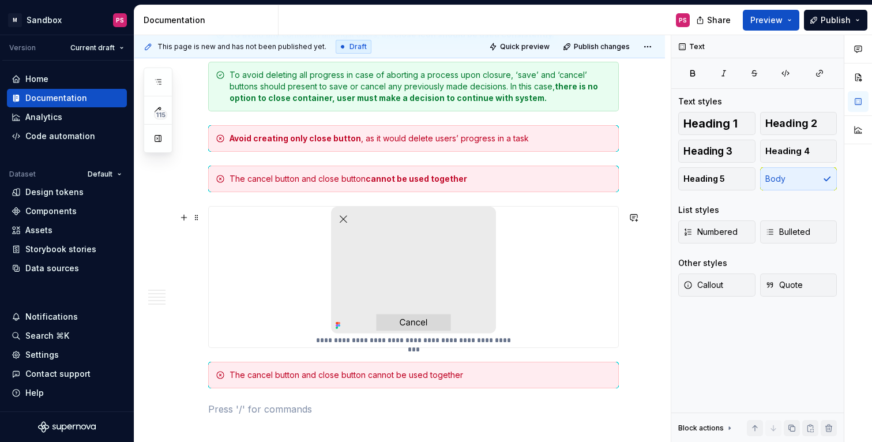
scroll to position [1678, 0]
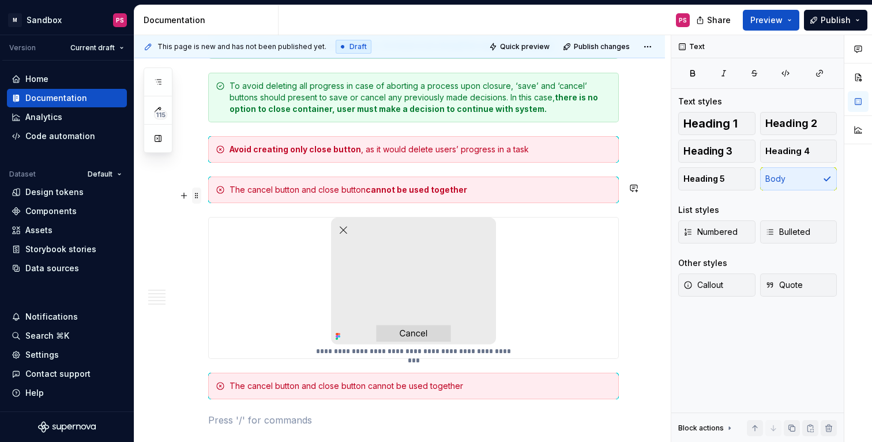
click at [197, 200] on span at bounding box center [196, 195] width 9 height 16
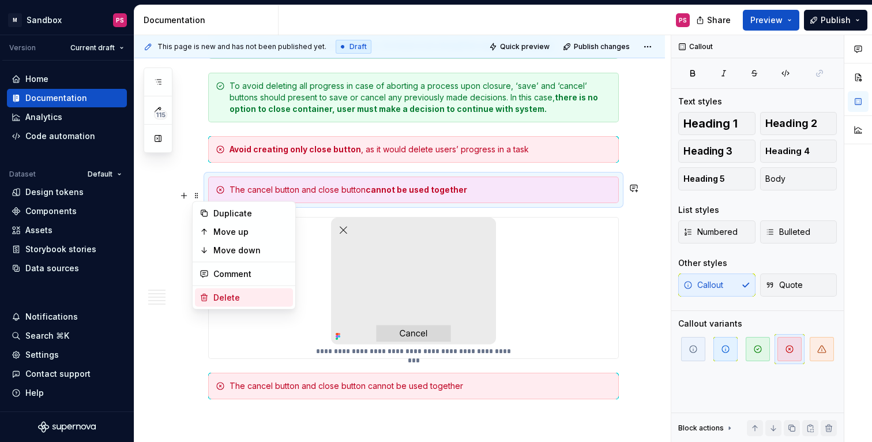
click at [234, 299] on div "Delete" at bounding box center [250, 298] width 75 height 12
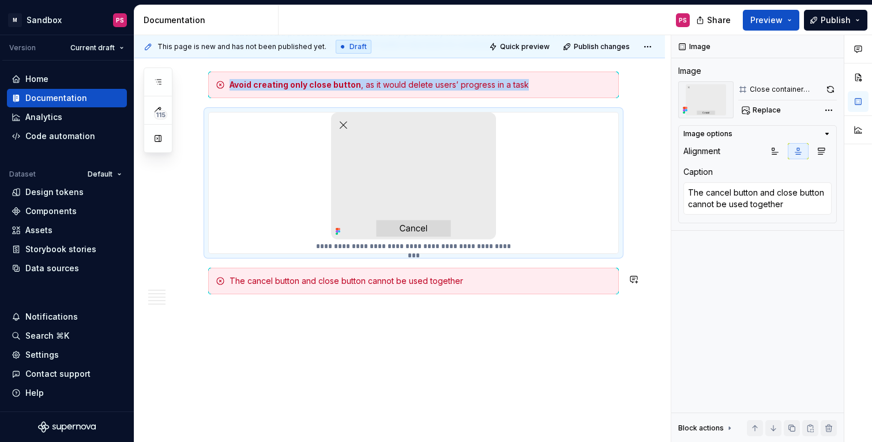
scroll to position [1746, 0]
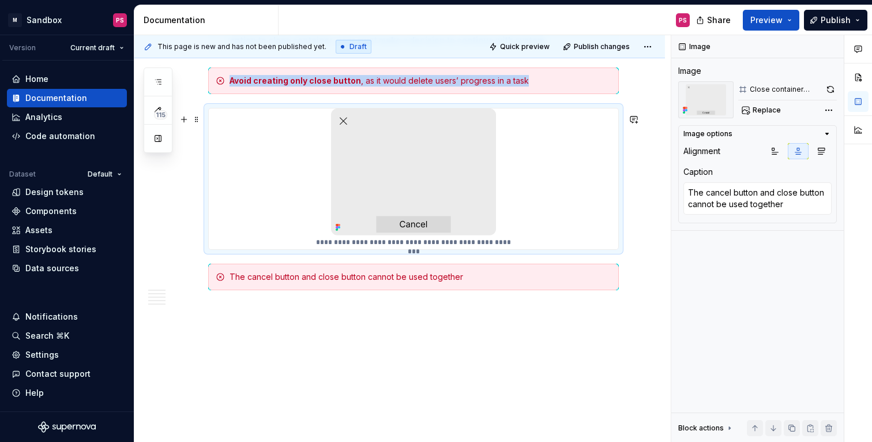
click at [443, 245] on p "**********" at bounding box center [413, 242] width 198 height 9
click at [498, 247] on p "**********" at bounding box center [413, 242] width 198 height 9
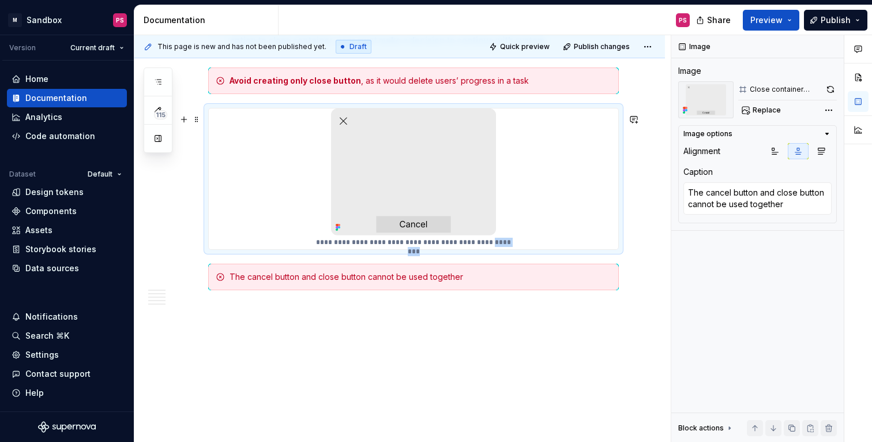
click at [498, 247] on p "**********" at bounding box center [413, 242] width 198 height 9
click at [493, 247] on p "**********" at bounding box center [413, 242] width 198 height 9
type textarea "*"
drag, startPoint x: 788, startPoint y: 205, endPoint x: 791, endPoint y: 212, distance: 8.3
click at [792, 212] on textarea "The cancel button and close button cannot be used together" at bounding box center [757, 198] width 148 height 32
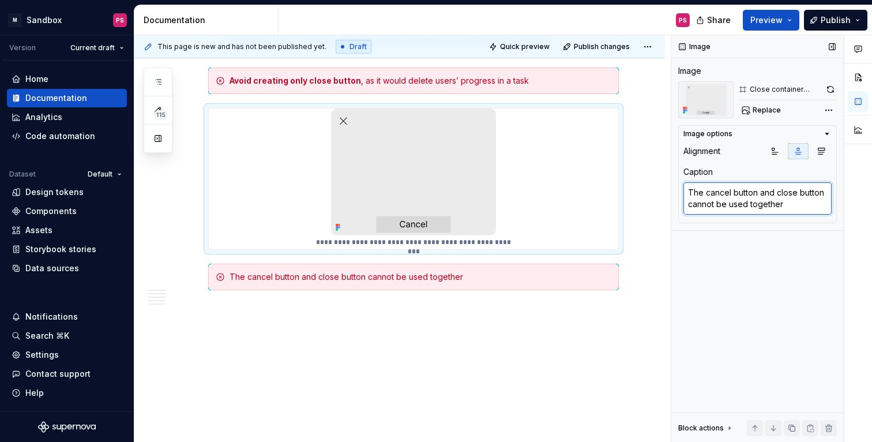
drag, startPoint x: 791, startPoint y: 212, endPoint x: 680, endPoint y: 186, distance: 113.7
click at [680, 186] on div "Image options Alignment Caption The cancel button and close button cannot be us…" at bounding box center [757, 174] width 159 height 98
type textarea "*"
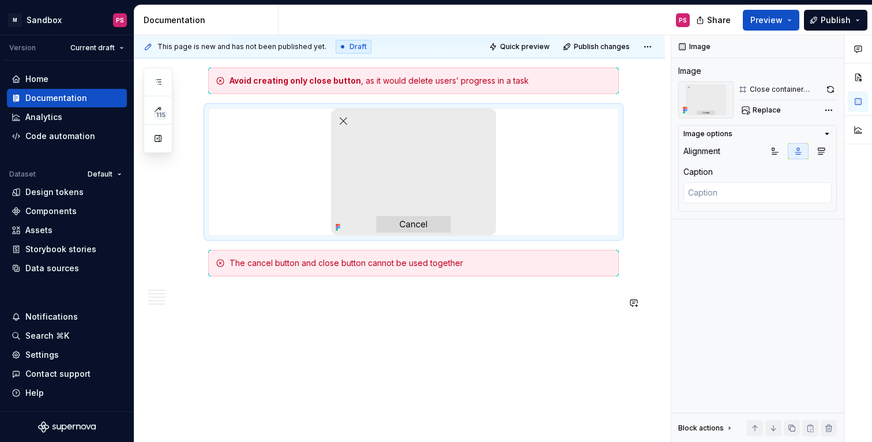
type textarea "*"
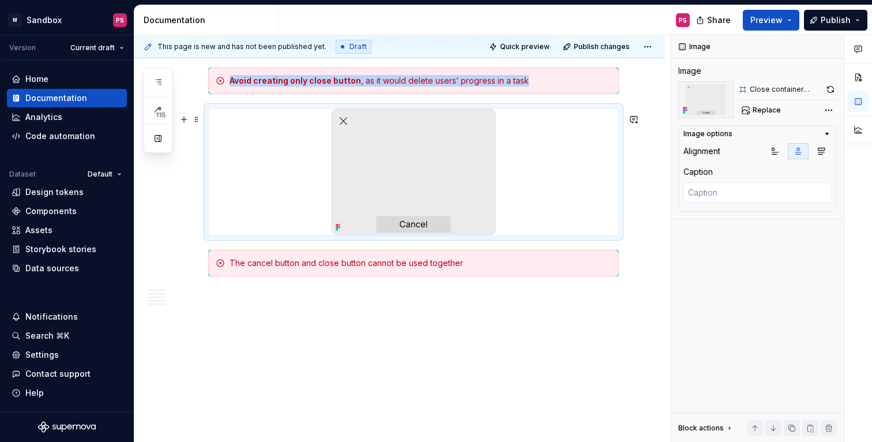
click at [472, 189] on img at bounding box center [413, 171] width 165 height 127
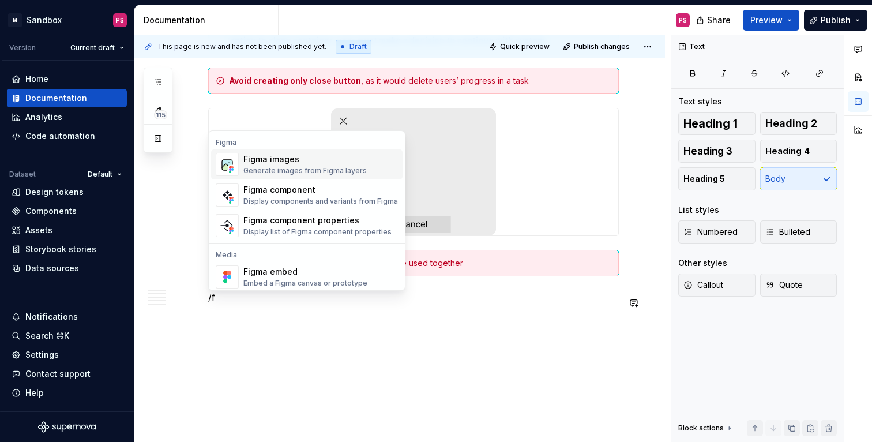
click at [280, 167] on div "Generate images from Figma layers" at bounding box center [304, 170] width 123 height 9
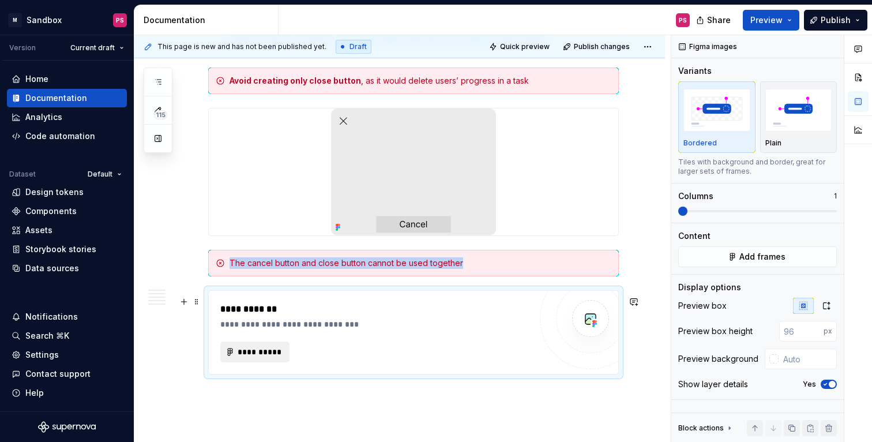
click at [270, 356] on span "**********" at bounding box center [259, 352] width 45 height 12
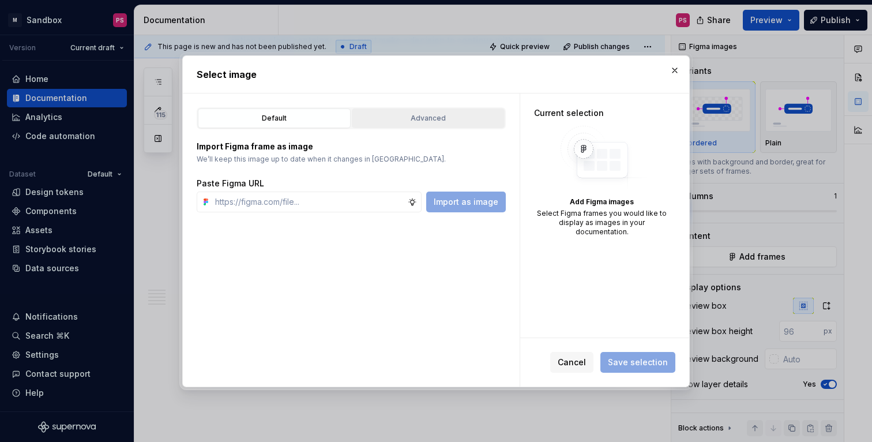
click at [417, 112] on div "Advanced" at bounding box center [428, 118] width 145 height 12
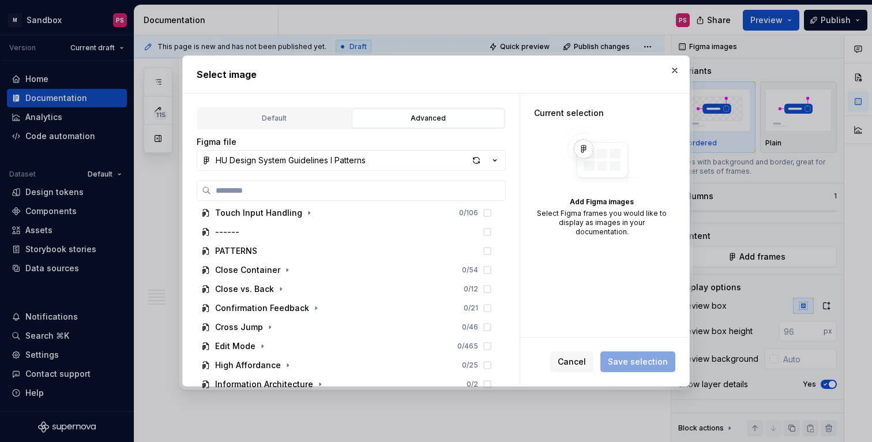
scroll to position [212, 0]
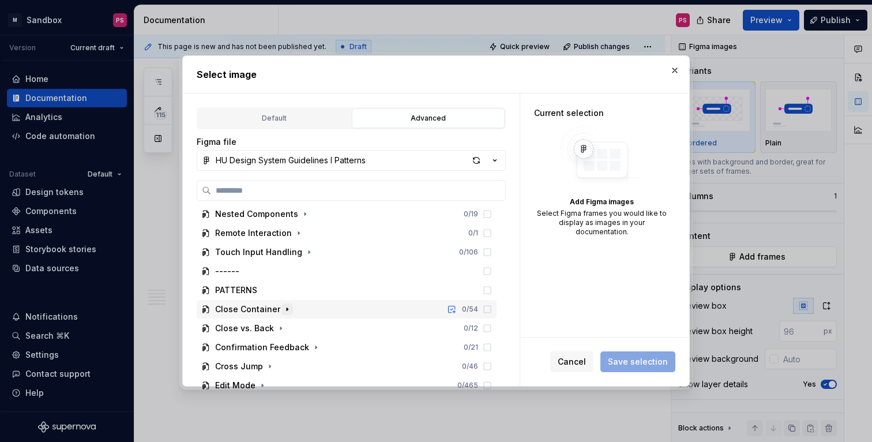
click at [283, 312] on icon "button" at bounding box center [287, 308] width 9 height 9
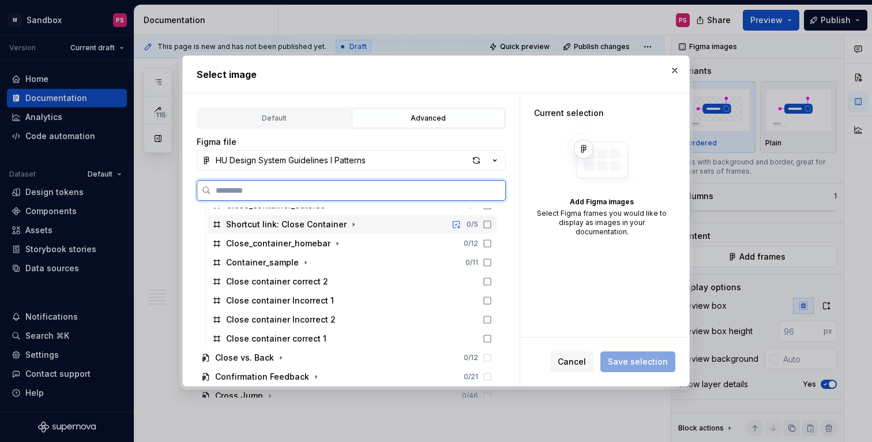
scroll to position [355, 0]
click at [314, 334] on div "Close container correct 1" at bounding box center [276, 338] width 100 height 12
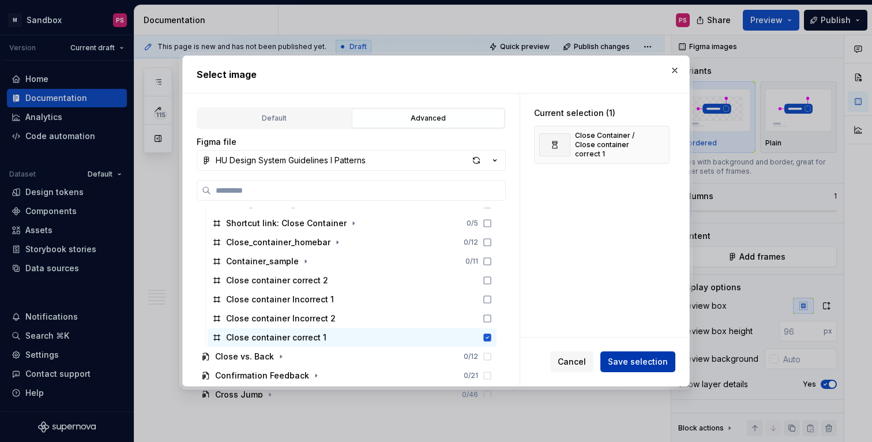
click at [645, 360] on span "Save selection" at bounding box center [638, 362] width 60 height 12
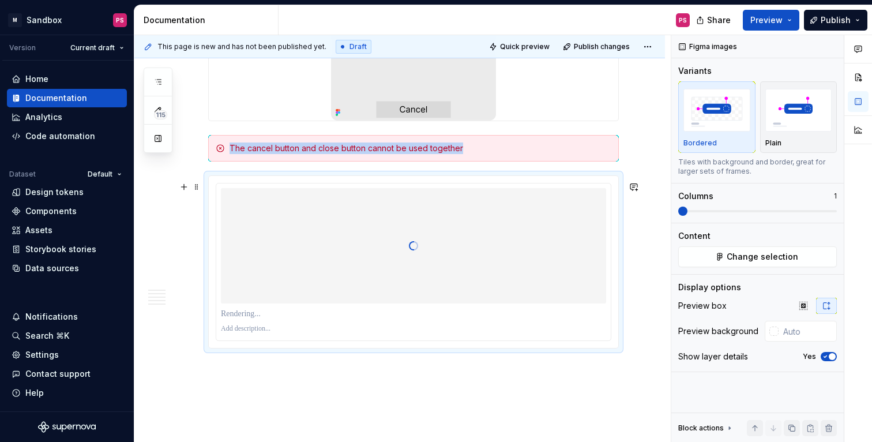
scroll to position [1864, 0]
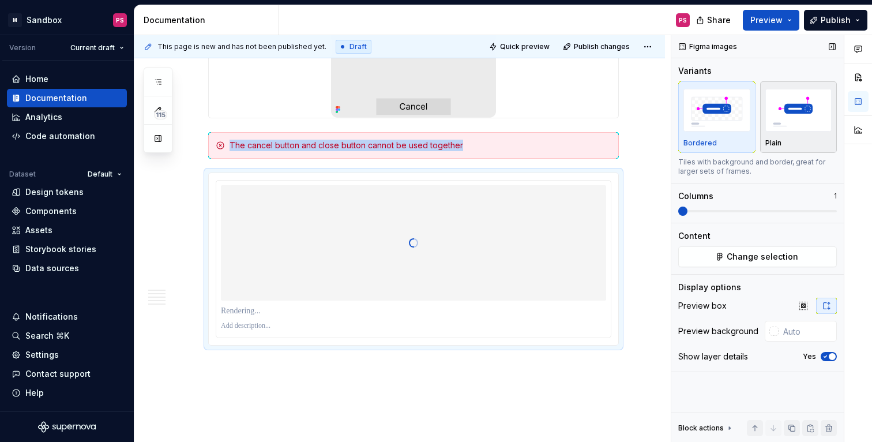
click at [788, 134] on div "Plain" at bounding box center [798, 116] width 67 height 61
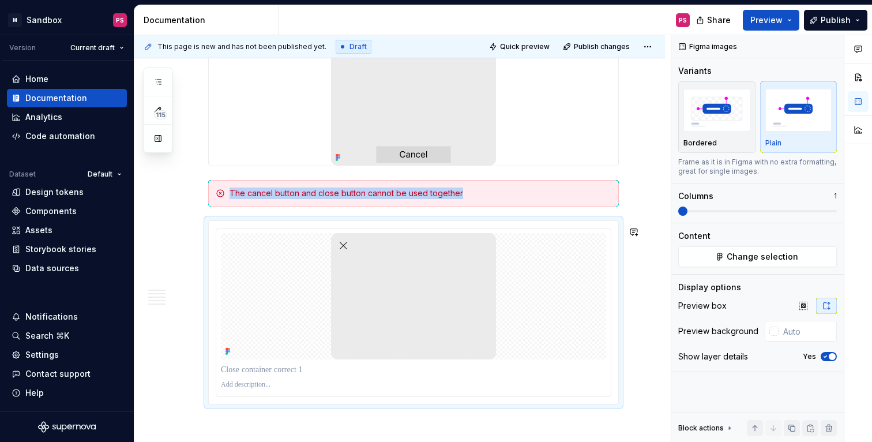
scroll to position [1813, 0]
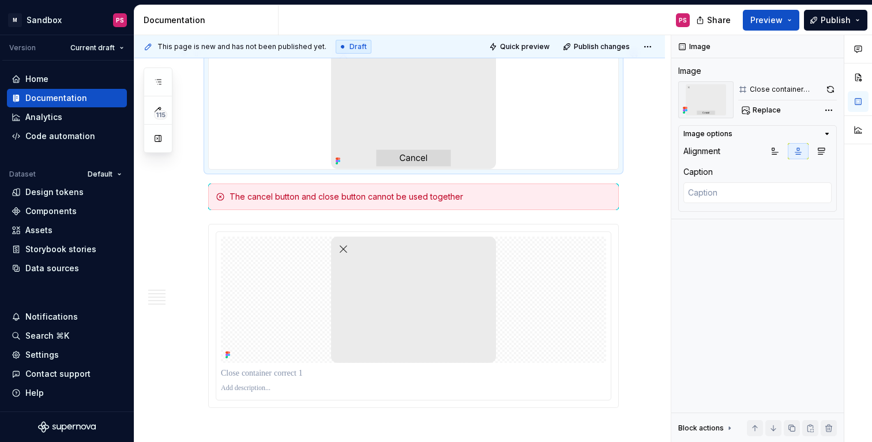
click at [532, 133] on div at bounding box center [413, 105] width 409 height 127
click at [466, 119] on img at bounding box center [413, 105] width 165 height 127
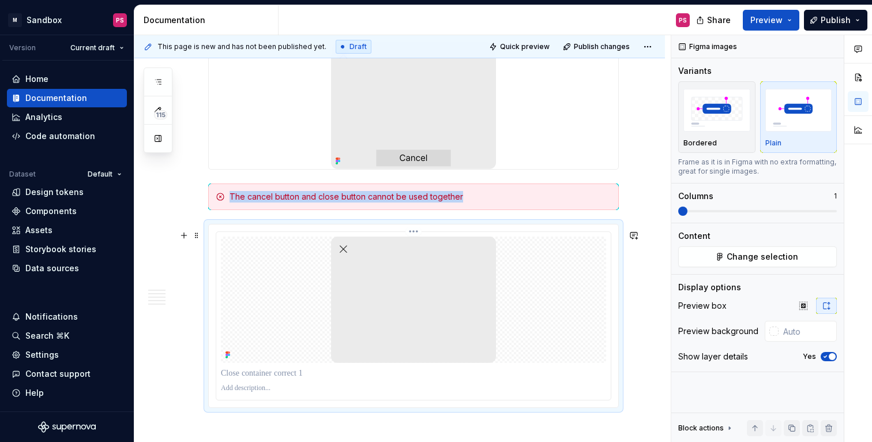
click at [406, 294] on img at bounding box center [413, 299] width 165 height 127
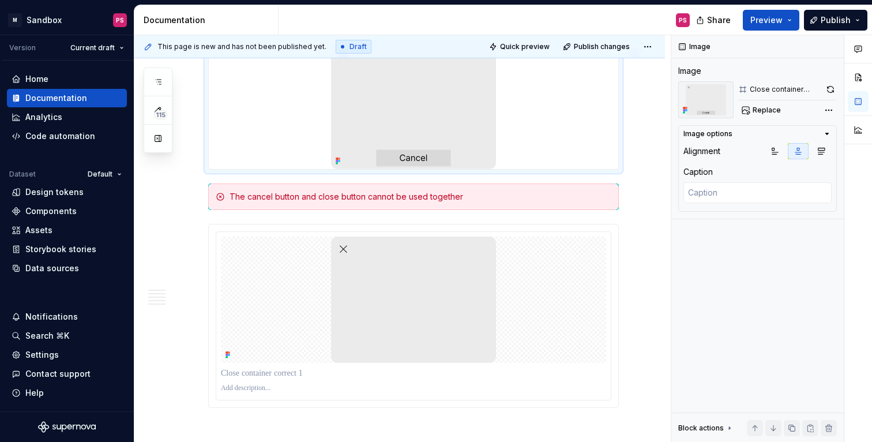
click at [425, 103] on img at bounding box center [413, 105] width 165 height 127
click at [415, 379] on p at bounding box center [413, 373] width 385 height 12
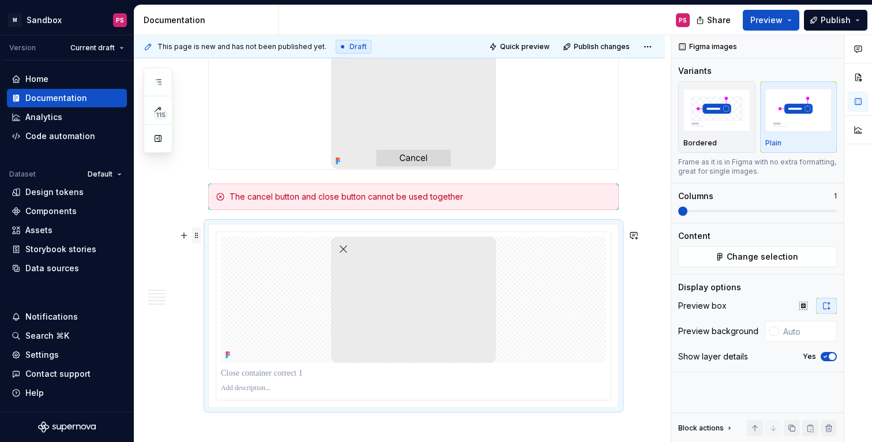
click at [196, 234] on span at bounding box center [196, 235] width 9 height 16
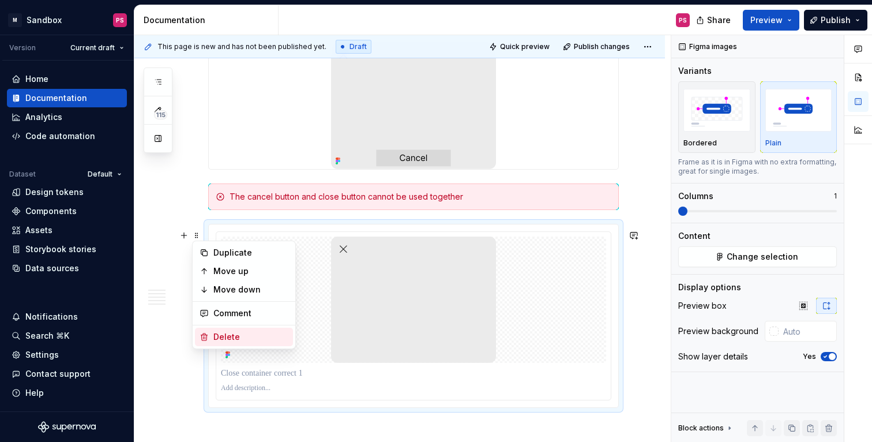
click at [225, 336] on div "Delete" at bounding box center [250, 337] width 75 height 12
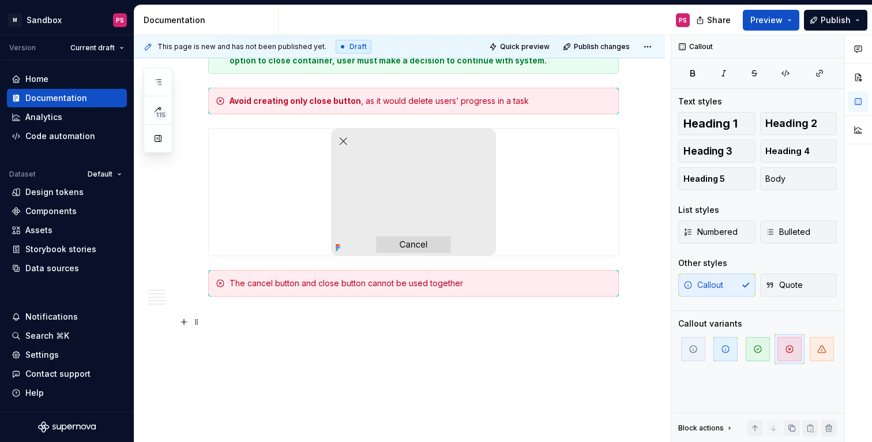
scroll to position [1732, 0]
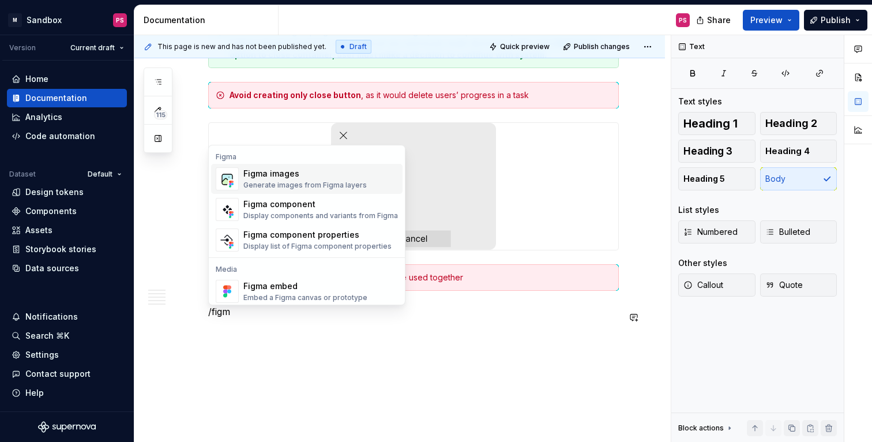
click at [309, 183] on div "Generate images from Figma layers" at bounding box center [304, 184] width 123 height 9
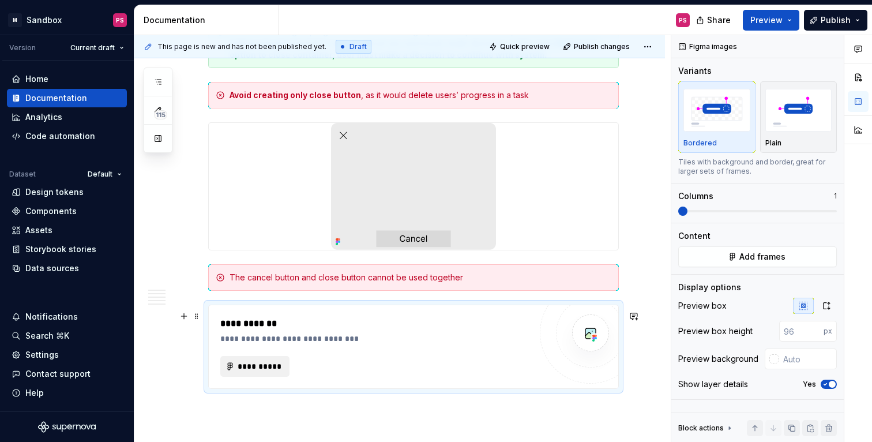
click at [269, 372] on span "**********" at bounding box center [259, 366] width 45 height 12
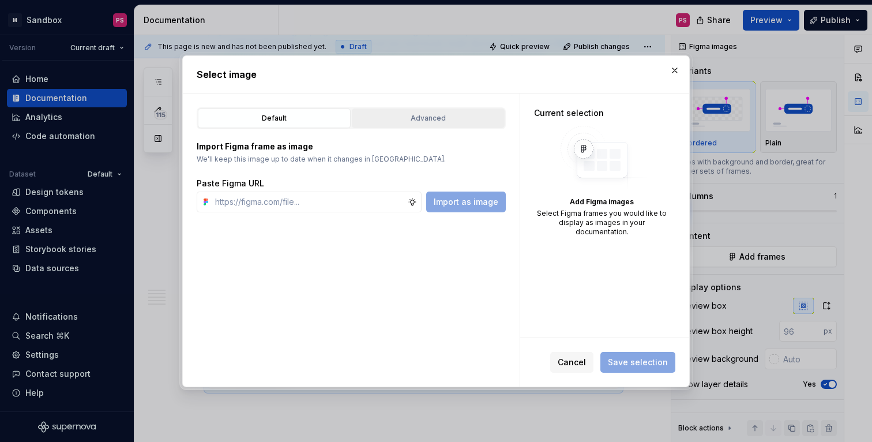
click at [443, 115] on div "Advanced" at bounding box center [428, 118] width 145 height 12
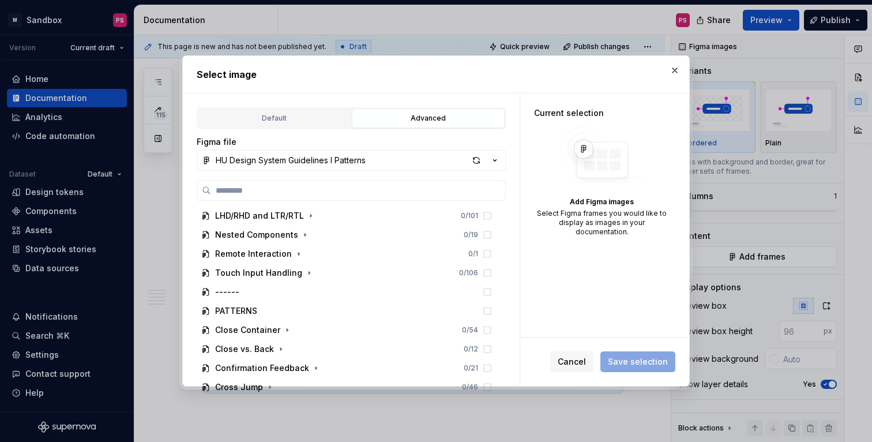
scroll to position [202, 0]
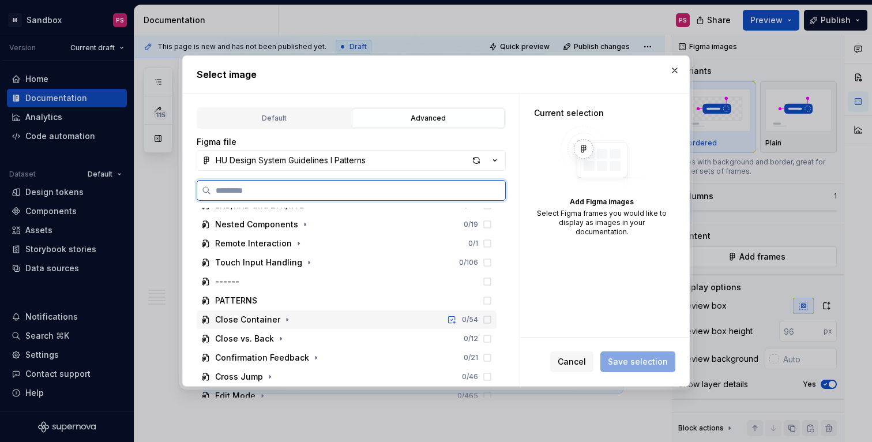
click at [321, 318] on div "Close Container 0 / 54" at bounding box center [347, 319] width 300 height 18
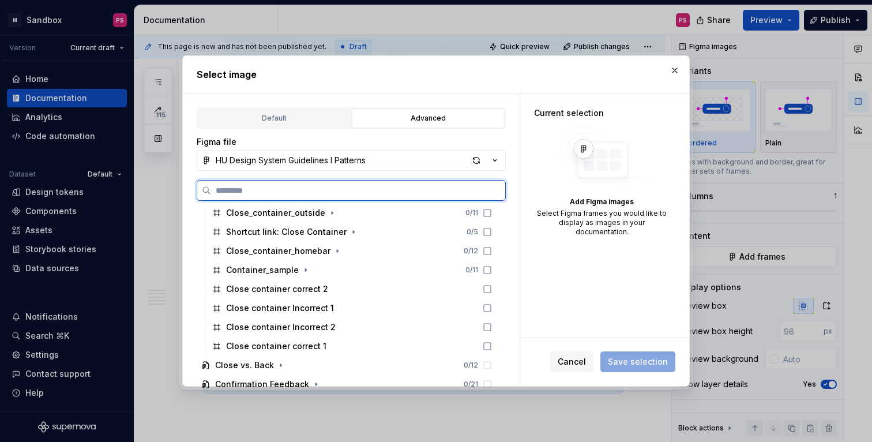
scroll to position [352, 0]
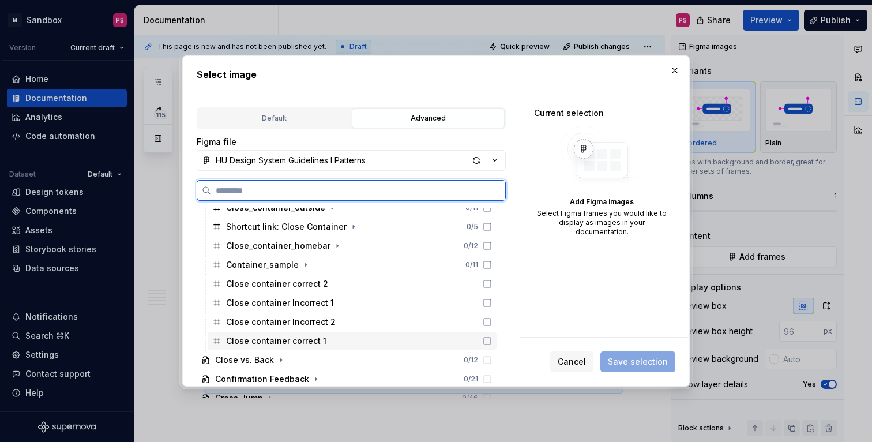
click at [313, 345] on div "Close container correct 1" at bounding box center [276, 341] width 100 height 12
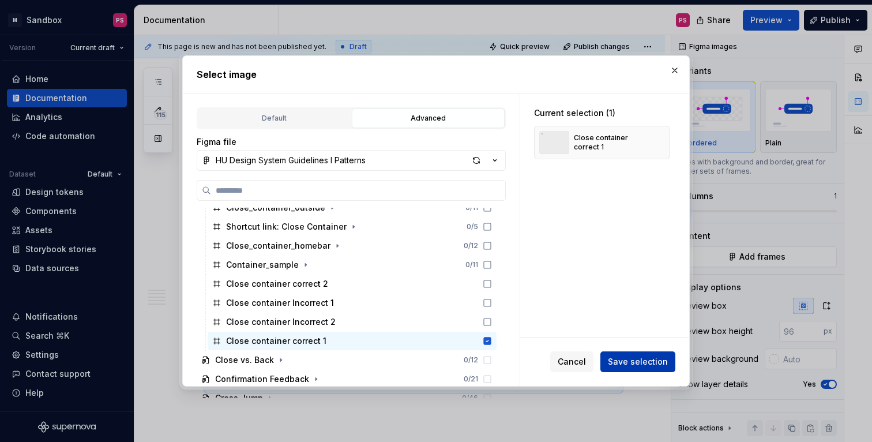
click at [661, 363] on span "Save selection" at bounding box center [638, 362] width 60 height 12
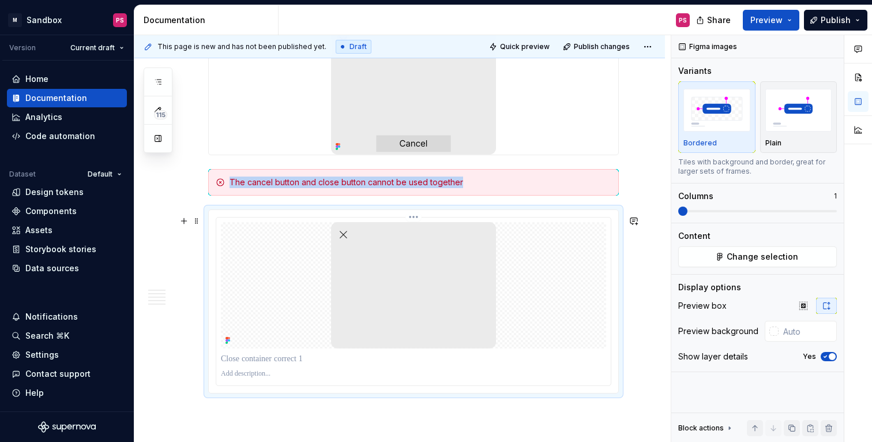
scroll to position [1832, 0]
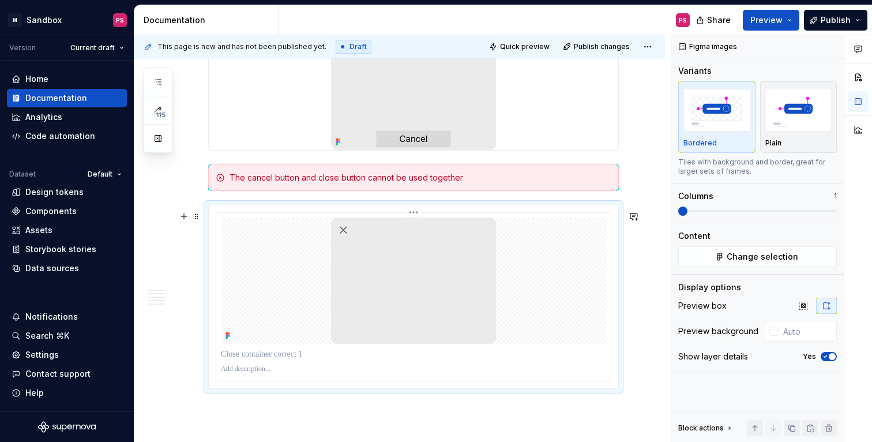
click at [313, 360] on p at bounding box center [413, 354] width 385 height 12
drag, startPoint x: 327, startPoint y: 360, endPoint x: 306, endPoint y: 368, distance: 22.5
click at [306, 368] on div at bounding box center [413, 297] width 394 height 168
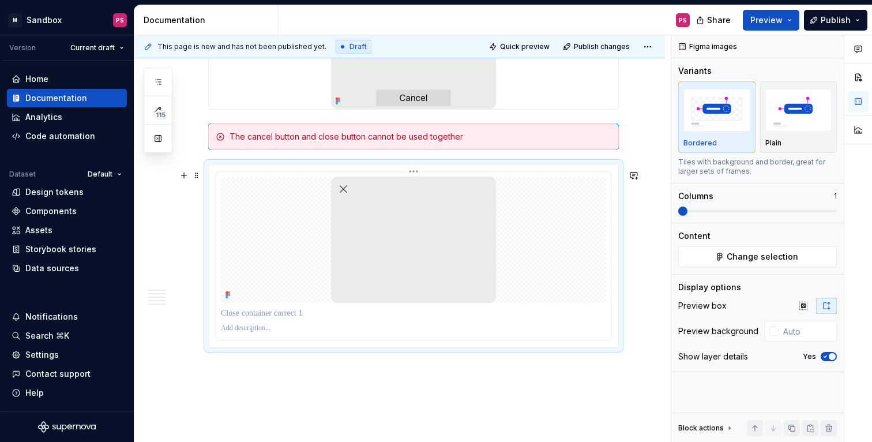
scroll to position [1874, 0]
click at [198, 174] on span at bounding box center [196, 173] width 9 height 16
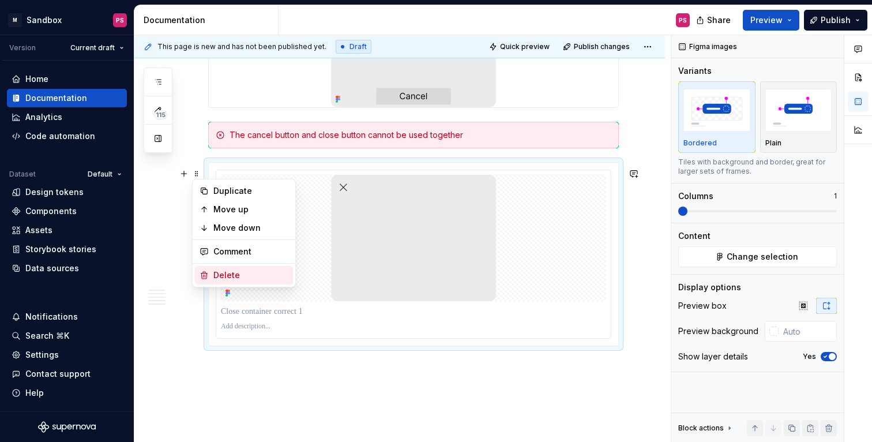
click at [230, 277] on div "Delete" at bounding box center [250, 275] width 75 height 12
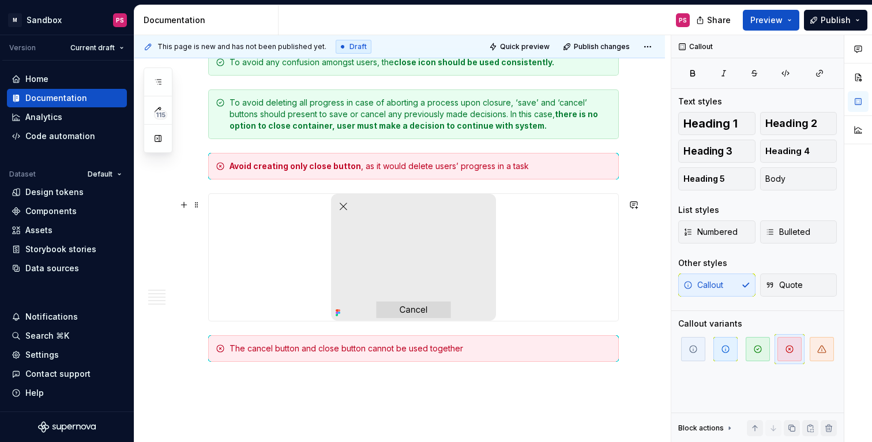
scroll to position [1660, 0]
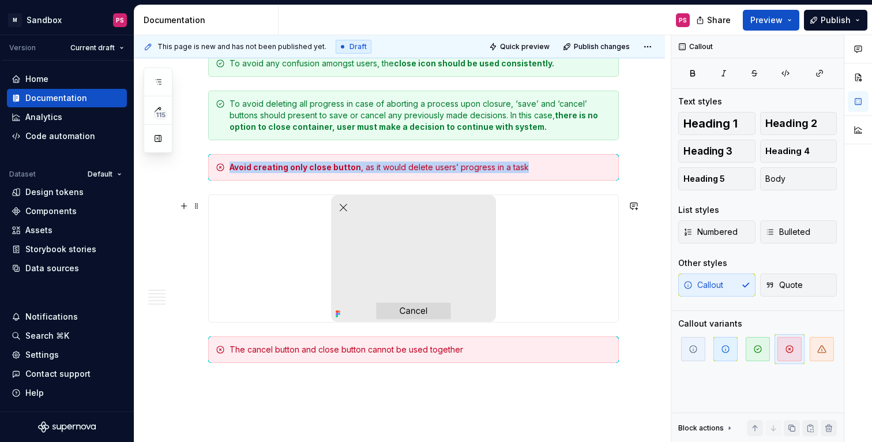
click at [272, 238] on div at bounding box center [413, 258] width 409 height 127
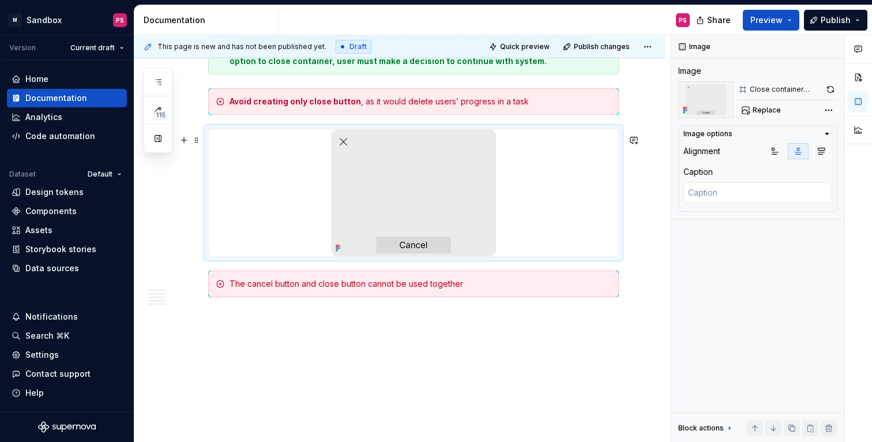
scroll to position [1727, 0]
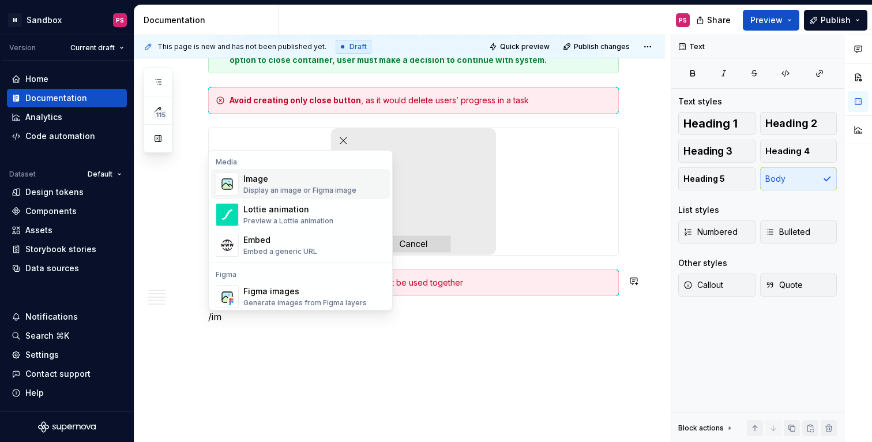
click at [296, 179] on div "Image" at bounding box center [299, 179] width 113 height 12
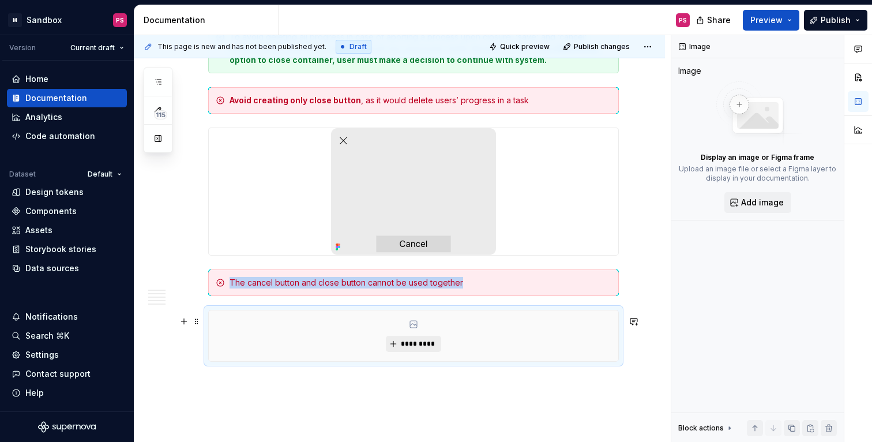
click at [415, 348] on span "*********" at bounding box center [417, 343] width 35 height 9
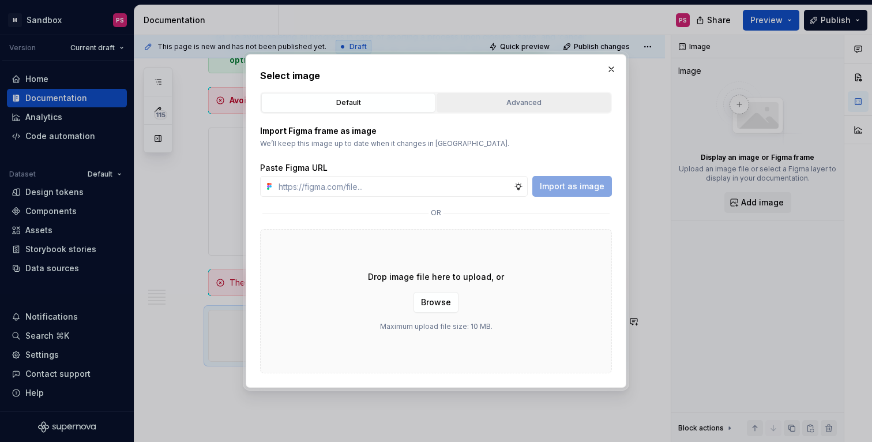
click at [473, 101] on div "Advanced" at bounding box center [523, 103] width 166 height 12
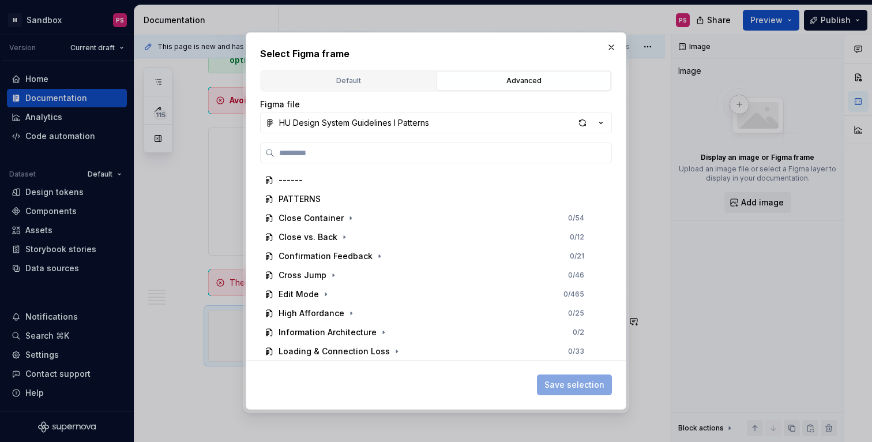
scroll to position [263, 0]
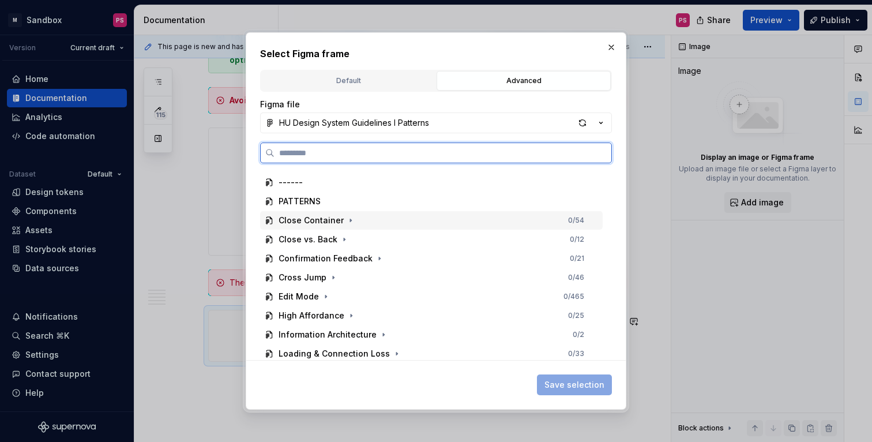
click at [328, 226] on div "Close Container 0 / 54" at bounding box center [431, 220] width 342 height 18
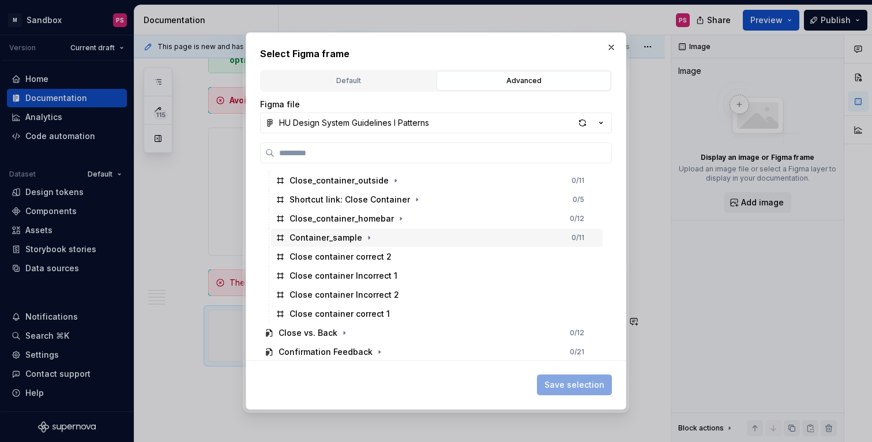
scroll to position [347, 0]
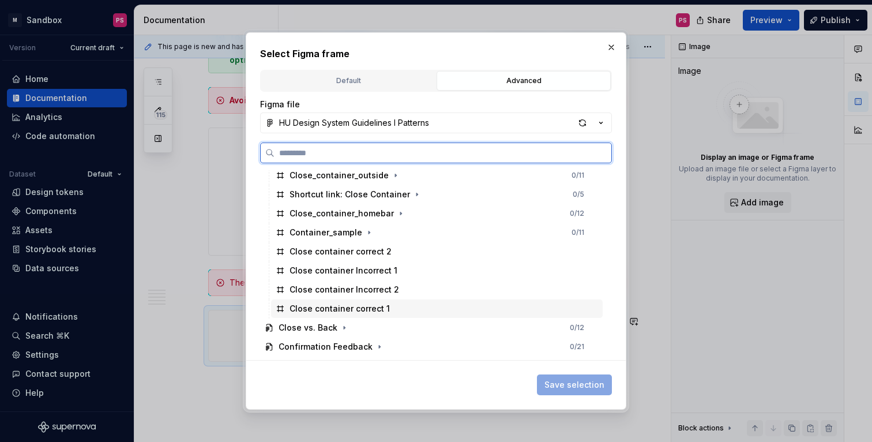
click at [356, 310] on div "Close container correct 1" at bounding box center [339, 309] width 100 height 12
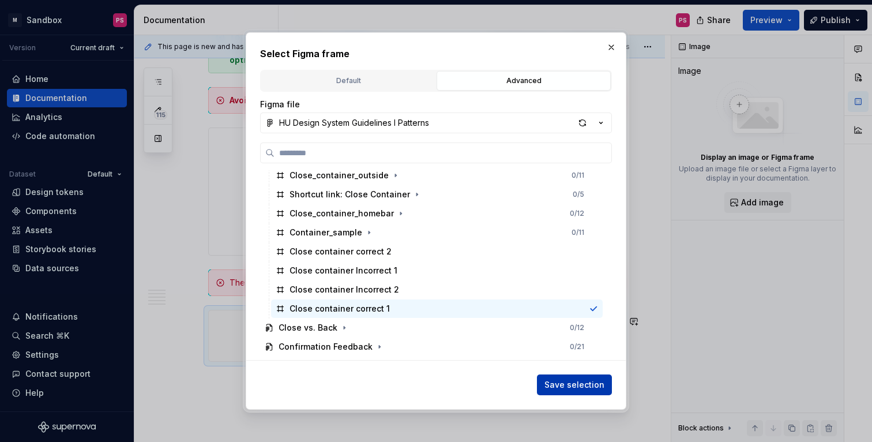
click at [577, 381] on span "Save selection" at bounding box center [574, 385] width 60 height 12
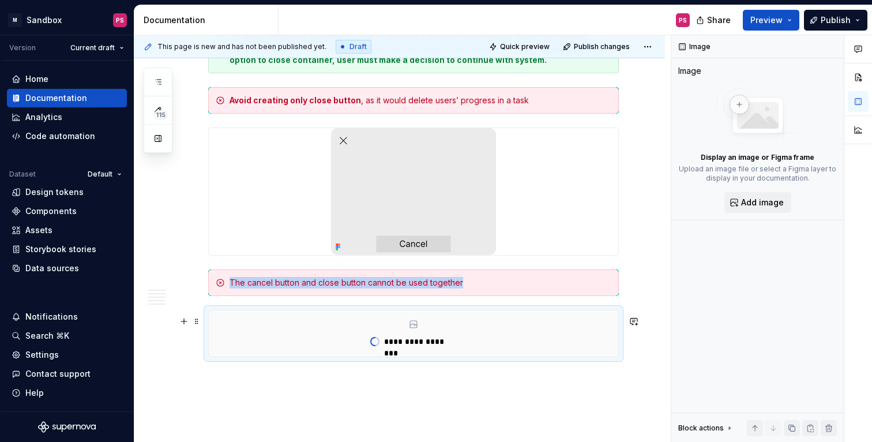
scroll to position [1727, 0]
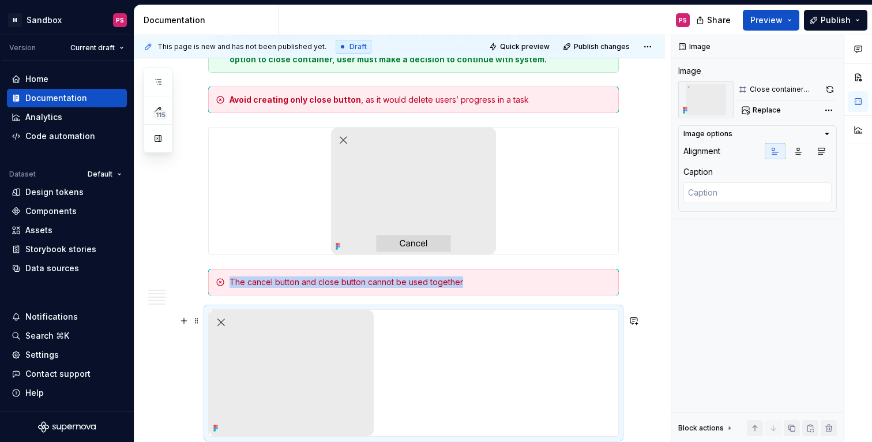
click at [343, 361] on img at bounding box center [291, 373] width 165 height 127
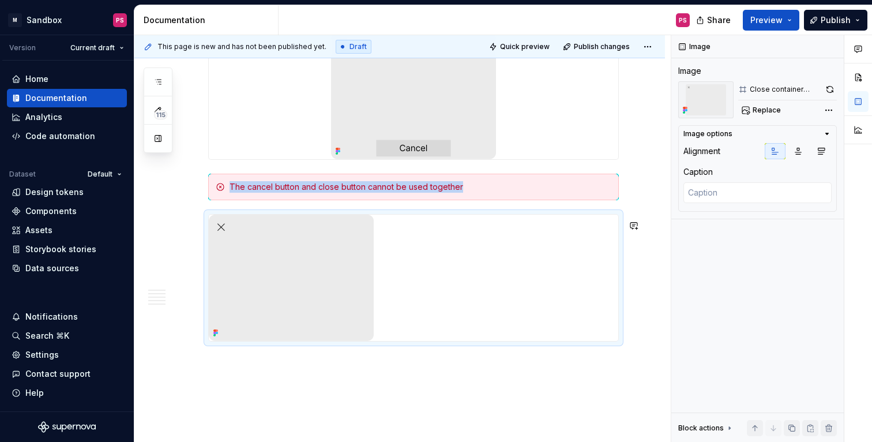
scroll to position [1854, 0]
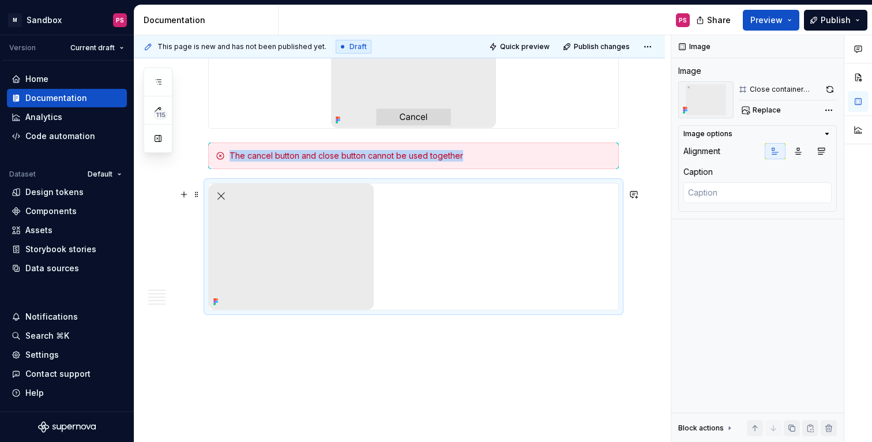
click at [618, 247] on div at bounding box center [413, 246] width 409 height 127
click at [309, 263] on img at bounding box center [291, 246] width 165 height 127
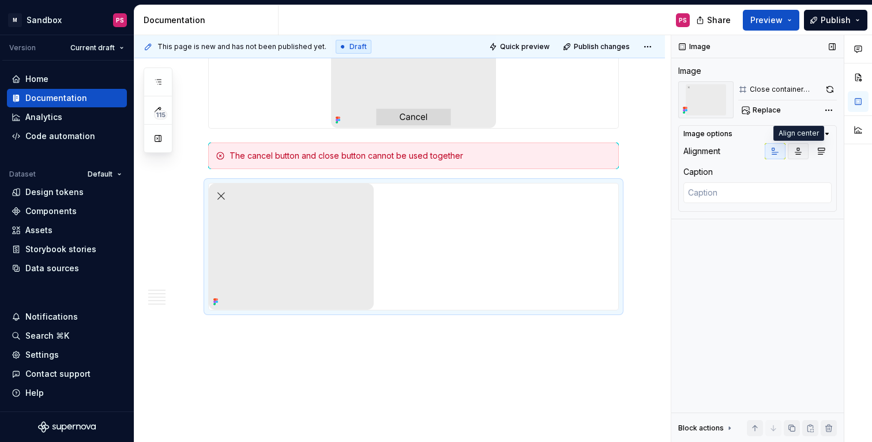
click at [797, 150] on icon "button" at bounding box center [797, 150] width 9 height 9
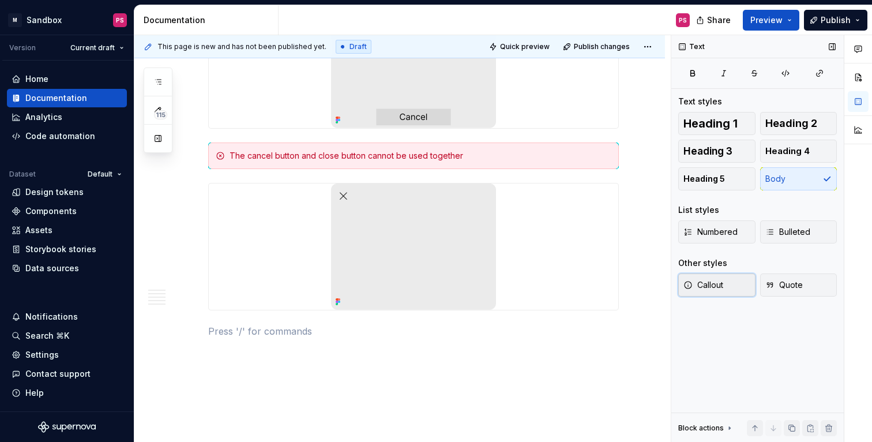
click at [713, 282] on span "Callout" at bounding box center [703, 285] width 40 height 12
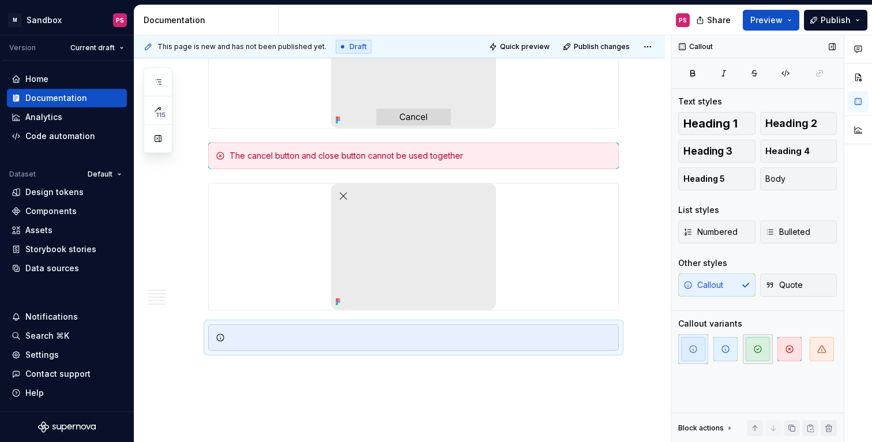
click at [756, 347] on icon "button" at bounding box center [757, 348] width 9 height 9
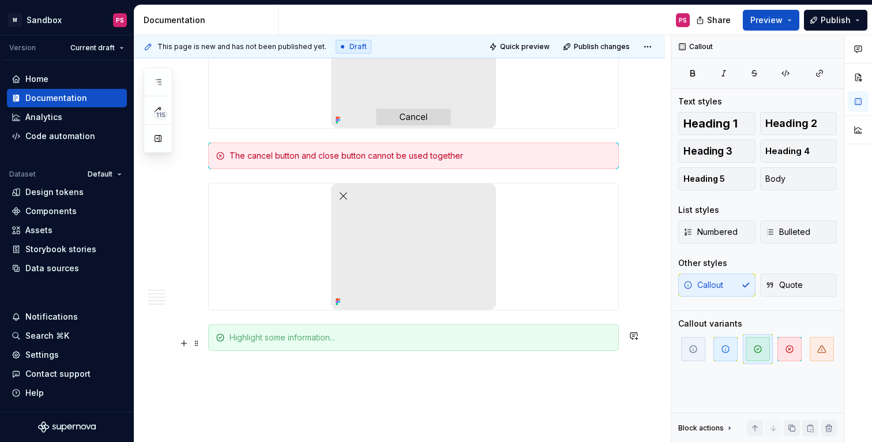
click at [429, 343] on div at bounding box center [420, 338] width 382 height 12
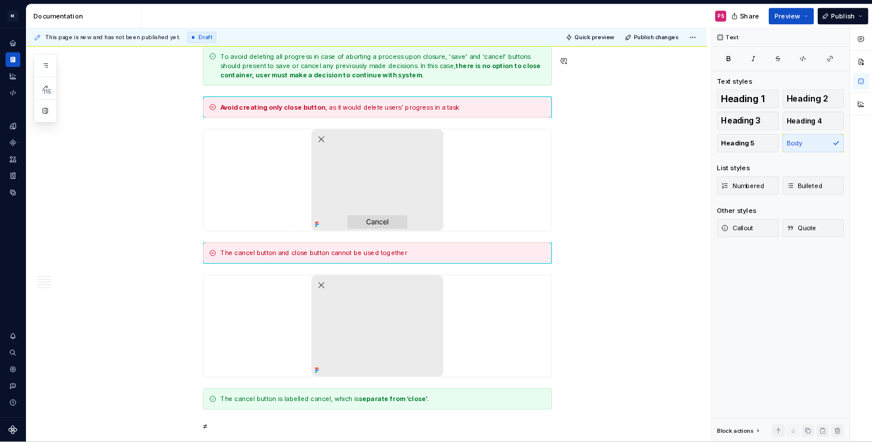
scroll to position [1719, 0]
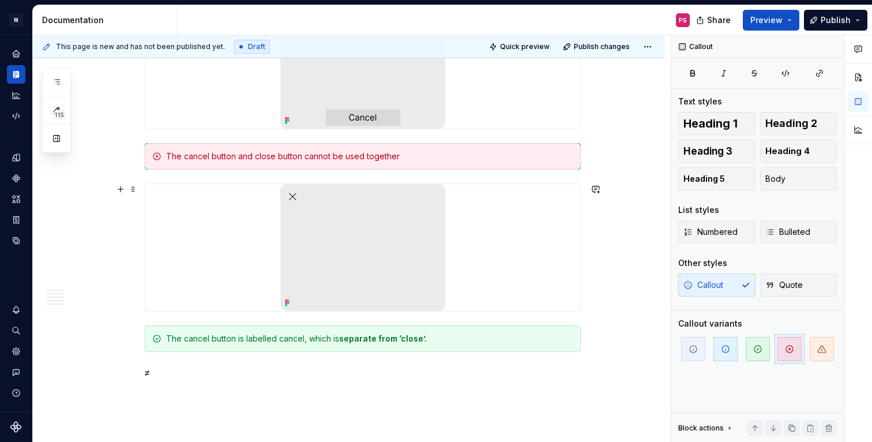
scroll to position [1890, 0]
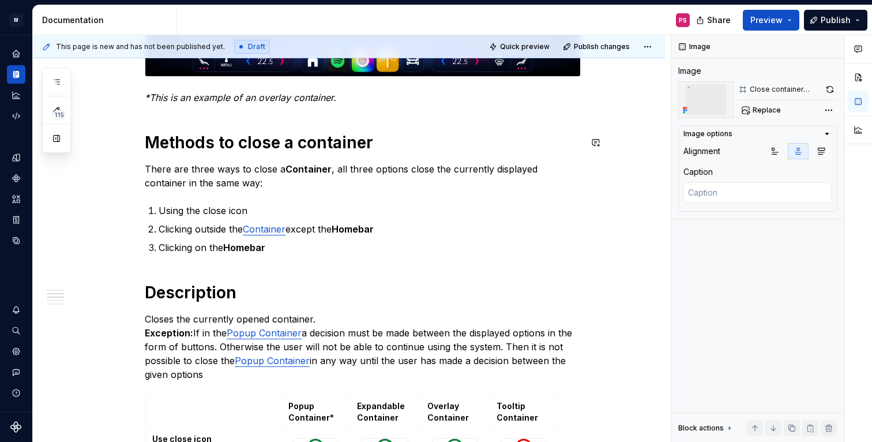
scroll to position [450, 0]
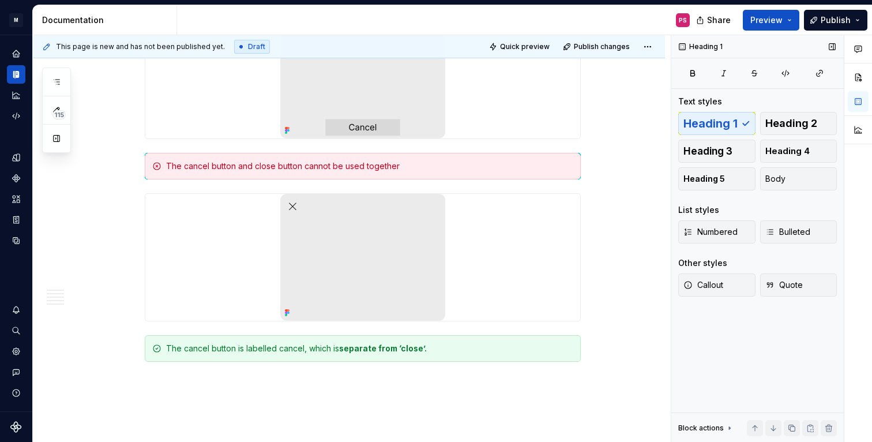
scroll to position [1869, 0]
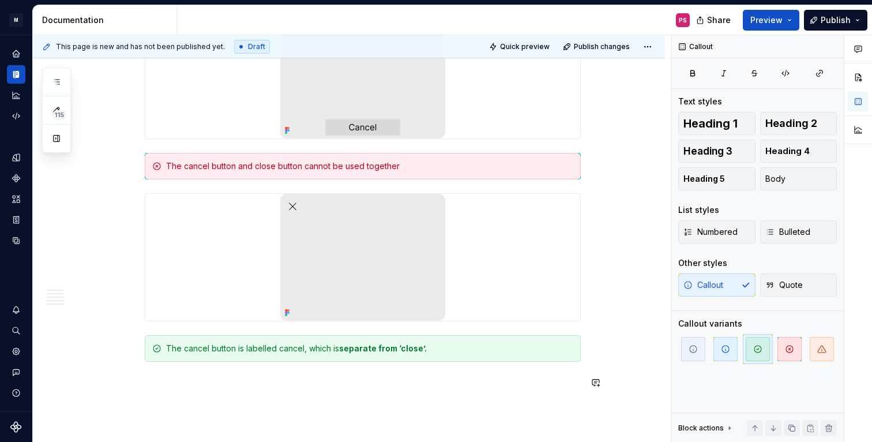
type textarea "*"
